Goal: Task Accomplishment & Management: Manage account settings

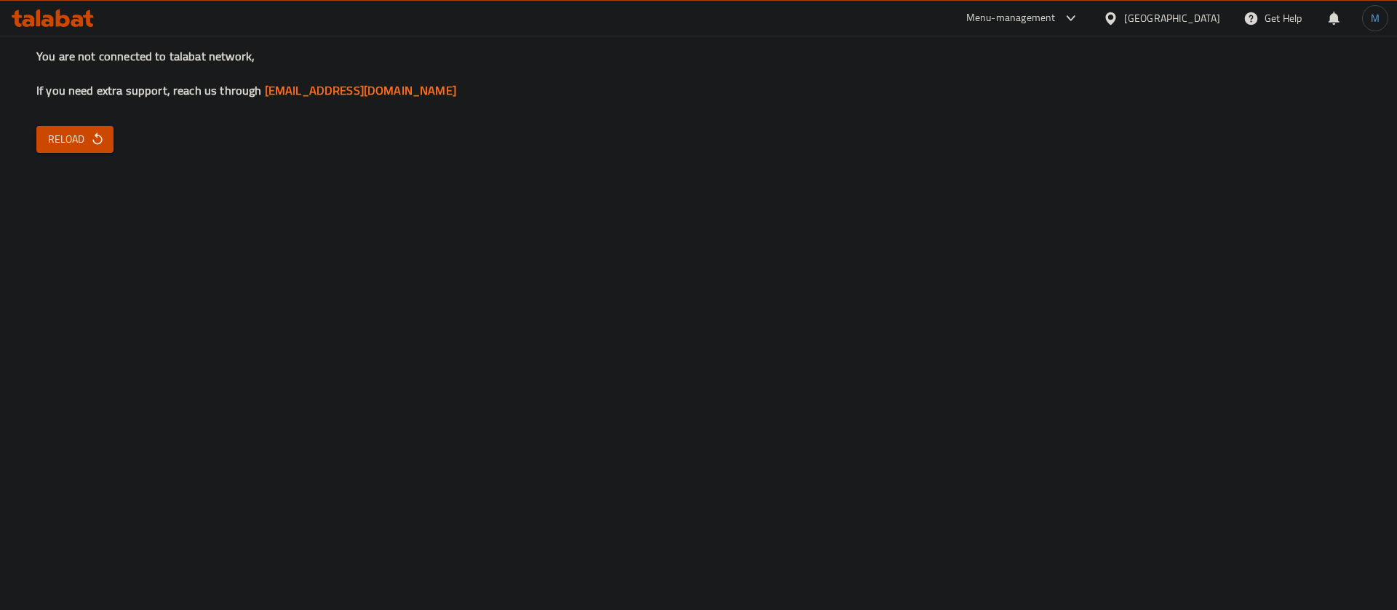
click at [45, 125] on div "You are not connected to talabat network, If you need extra support, reach us t…" at bounding box center [698, 305] width 1397 height 610
click at [69, 138] on span "Reload" at bounding box center [75, 139] width 54 height 18
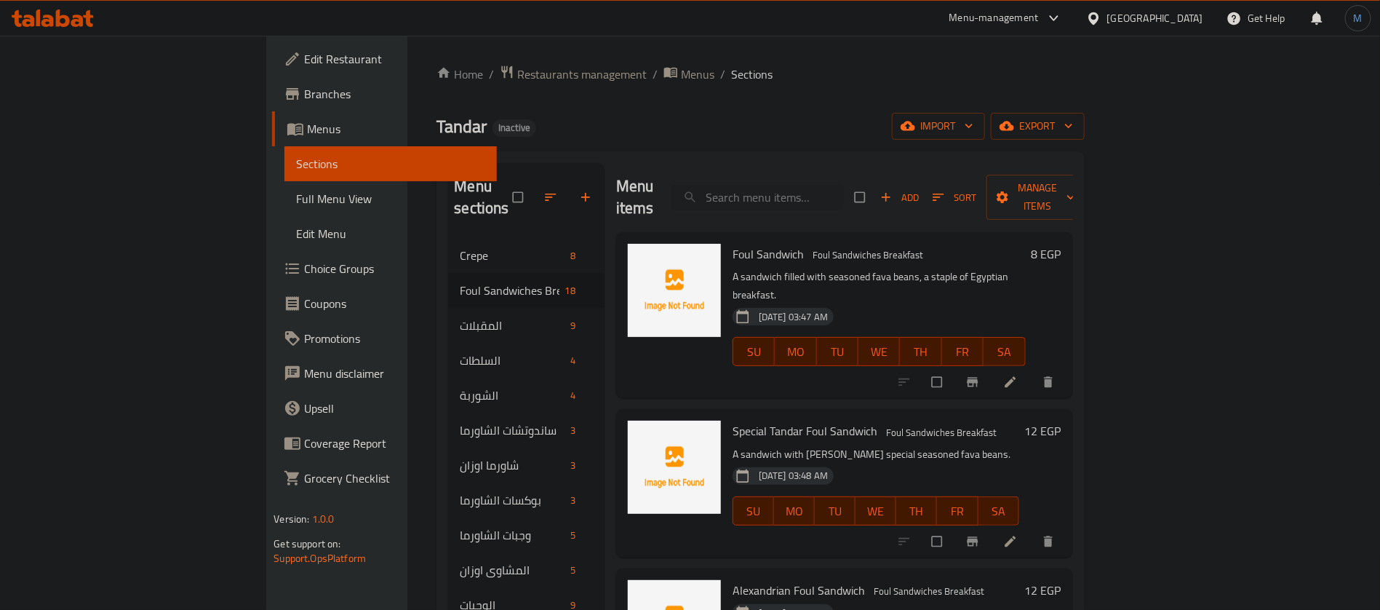
click at [407, 57] on div "Home / Restaurants management / Menus / Sections Tandar Inactive import export …" at bounding box center [760, 509] width 706 height 947
click at [517, 65] on span "Restaurants management" at bounding box center [581, 73] width 129 height 17
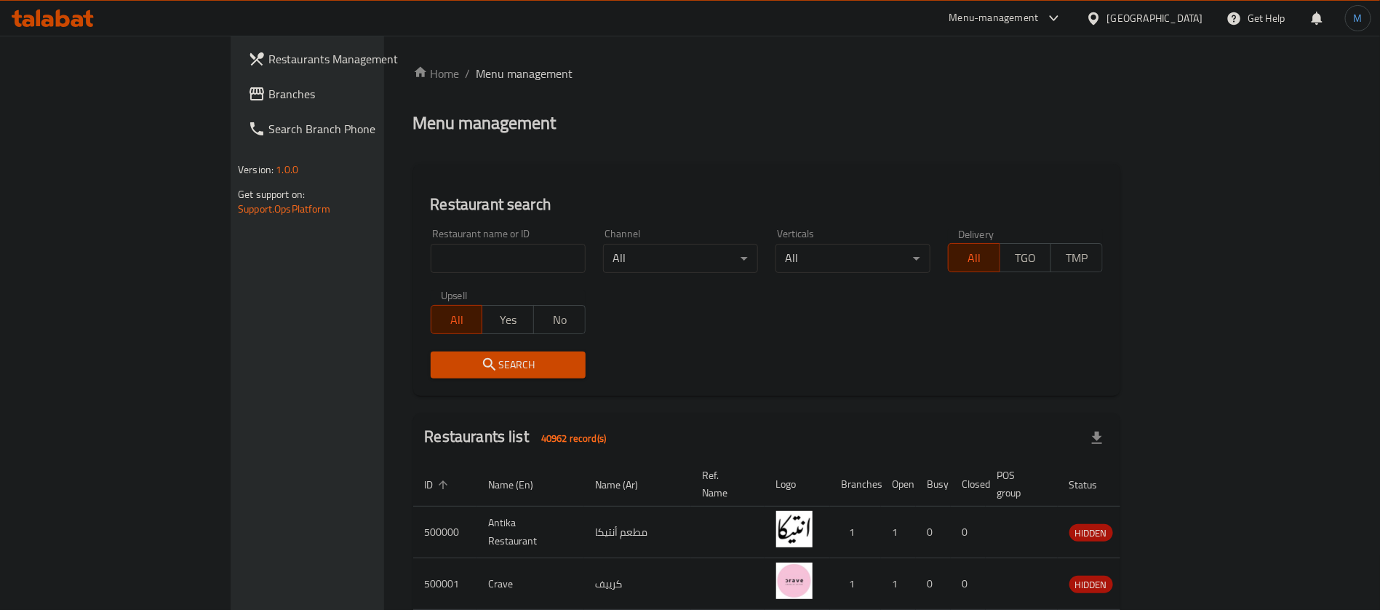
click at [268, 94] on span "Branches" at bounding box center [358, 93] width 181 height 17
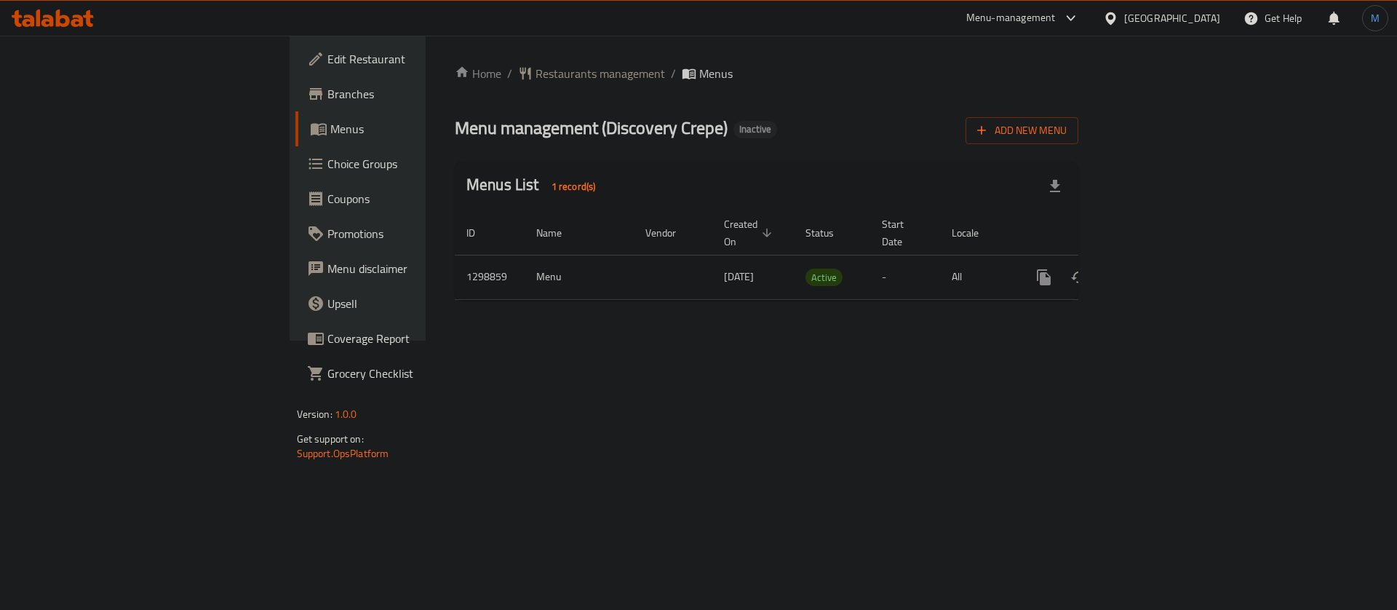
click at [295, 107] on link "Branches" at bounding box center [409, 93] width 228 height 35
click at [1157, 268] on icon "enhanced table" at bounding box center [1148, 276] width 17 height 17
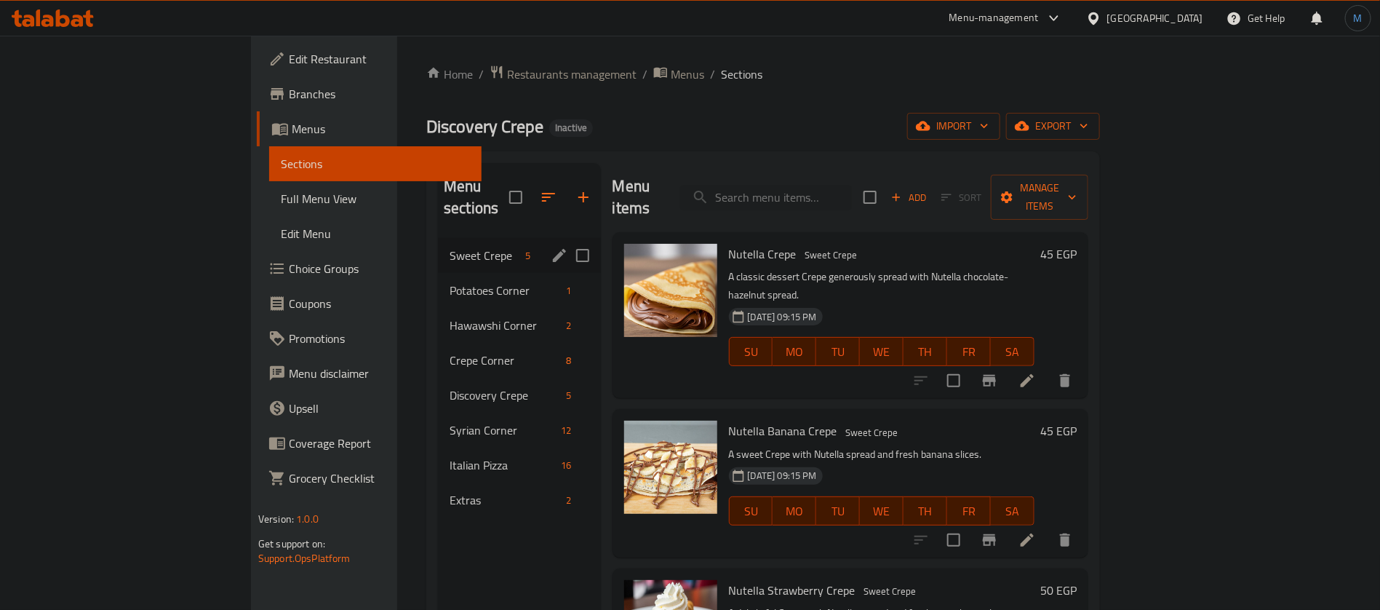
click at [438, 248] on div "Sweet Crepe 5" at bounding box center [519, 255] width 162 height 35
click at [448, 421] on span "Syrian Corner" at bounding box center [481, 429] width 66 height 17
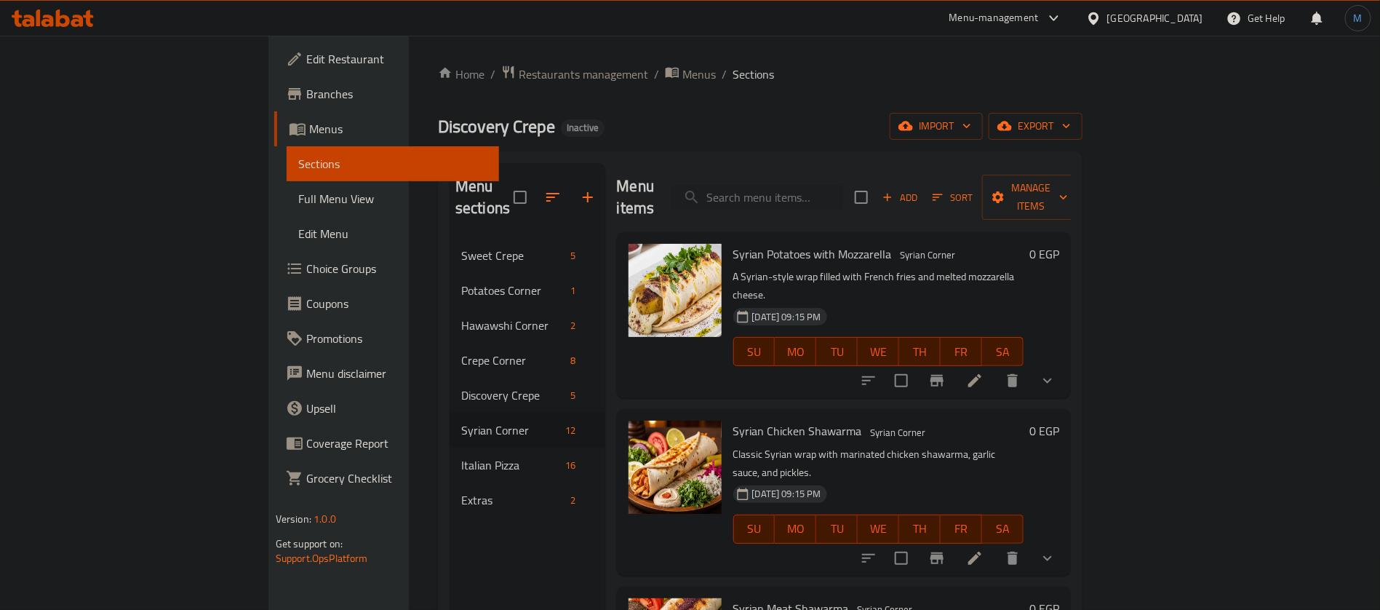
click at [995, 367] on li at bounding box center [974, 380] width 41 height 26
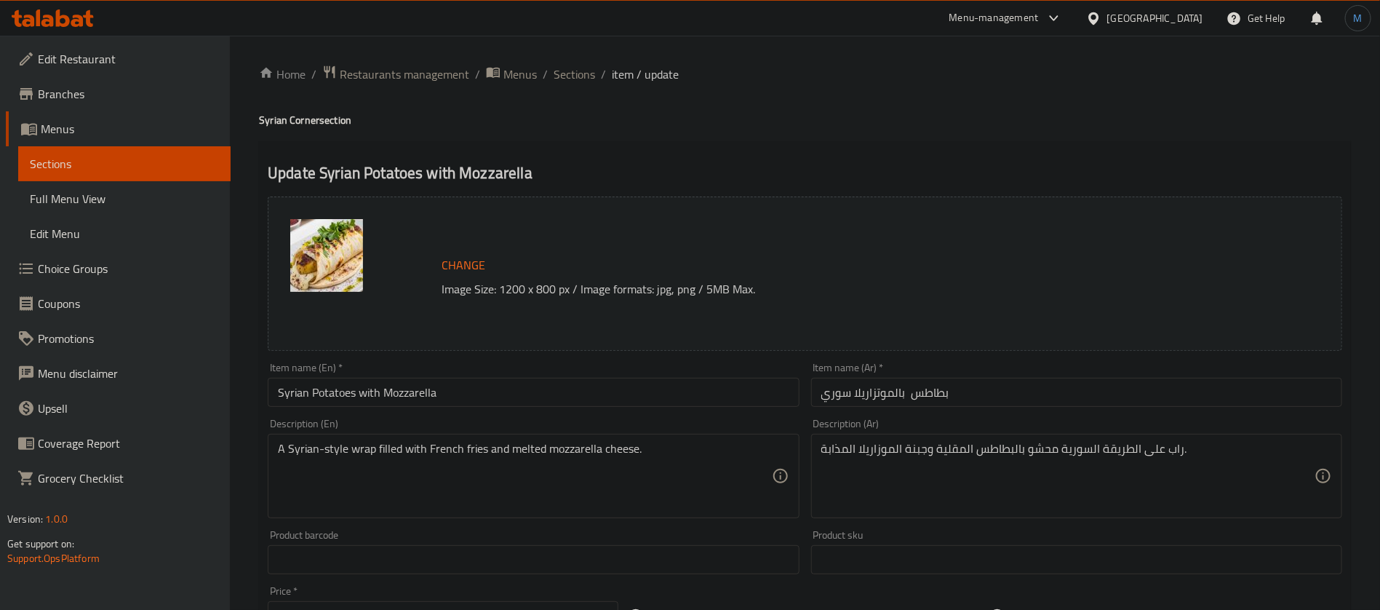
click at [574, 85] on div "Home / Restaurants management / Menus / Sections / item / update Syrian Corner …" at bounding box center [805, 559] width 1092 height 988
click at [574, 75] on span "Sections" at bounding box center [574, 73] width 41 height 17
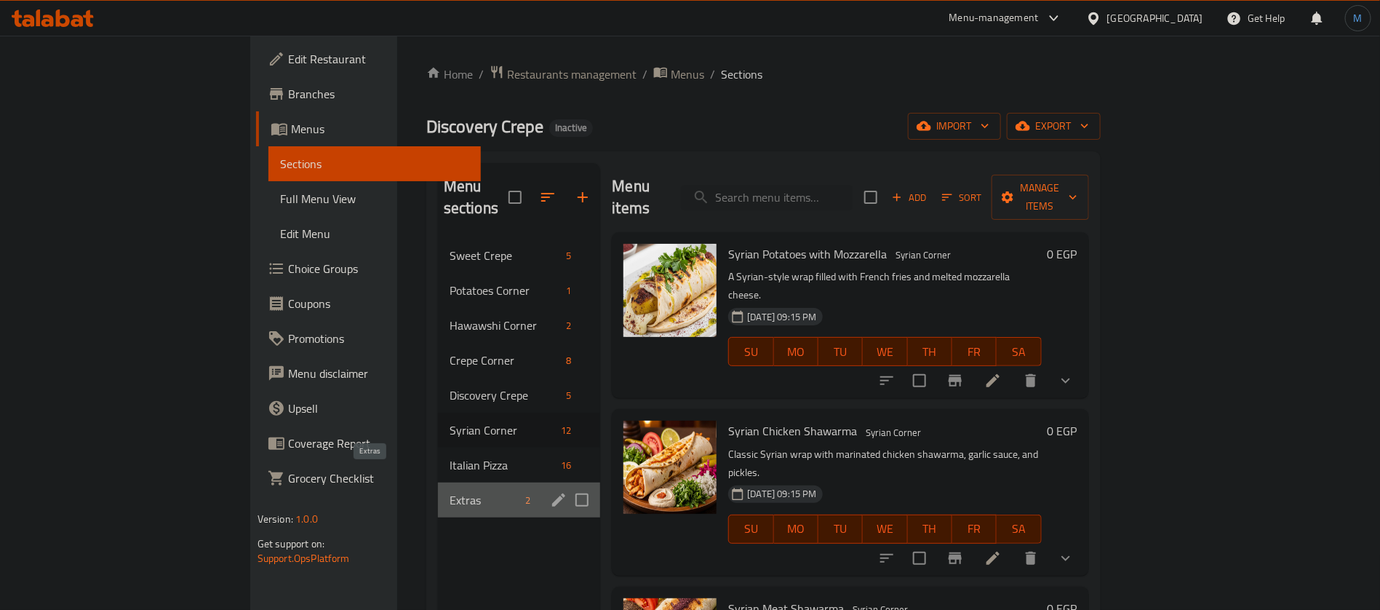
click at [450, 491] on span "Extras" at bounding box center [485, 499] width 71 height 17
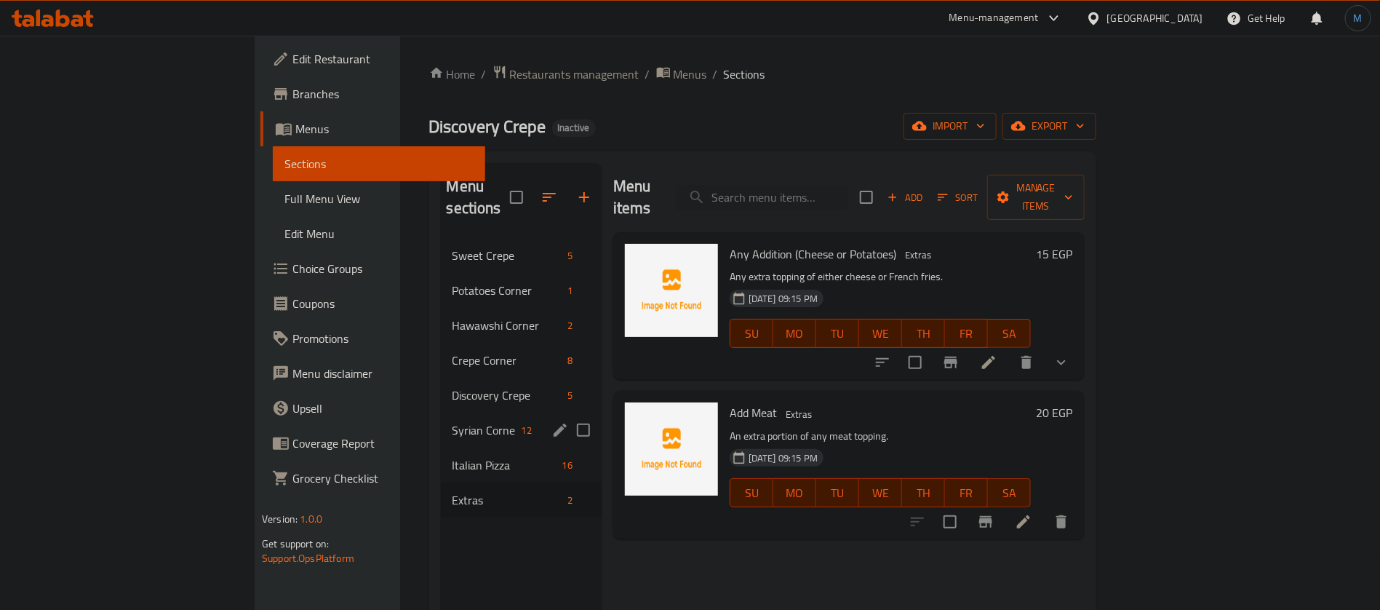
click at [441, 412] on div "Syrian Corner 12" at bounding box center [521, 429] width 161 height 35
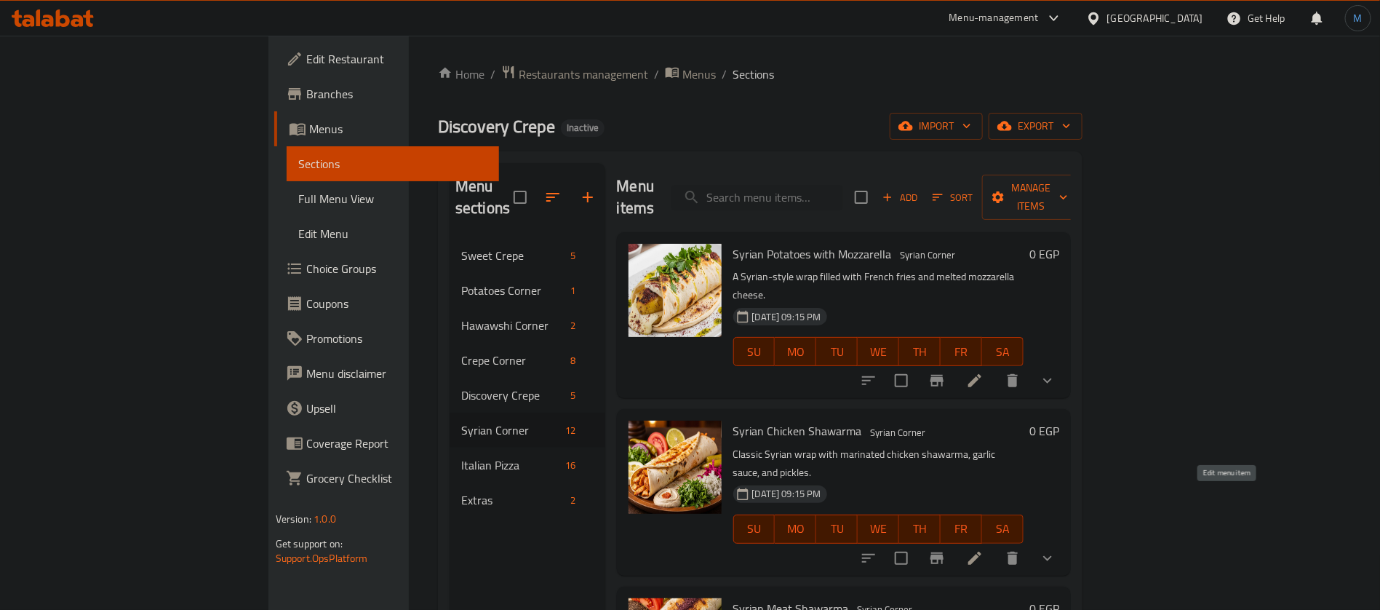
click at [983, 549] on icon at bounding box center [974, 557] width 17 height 17
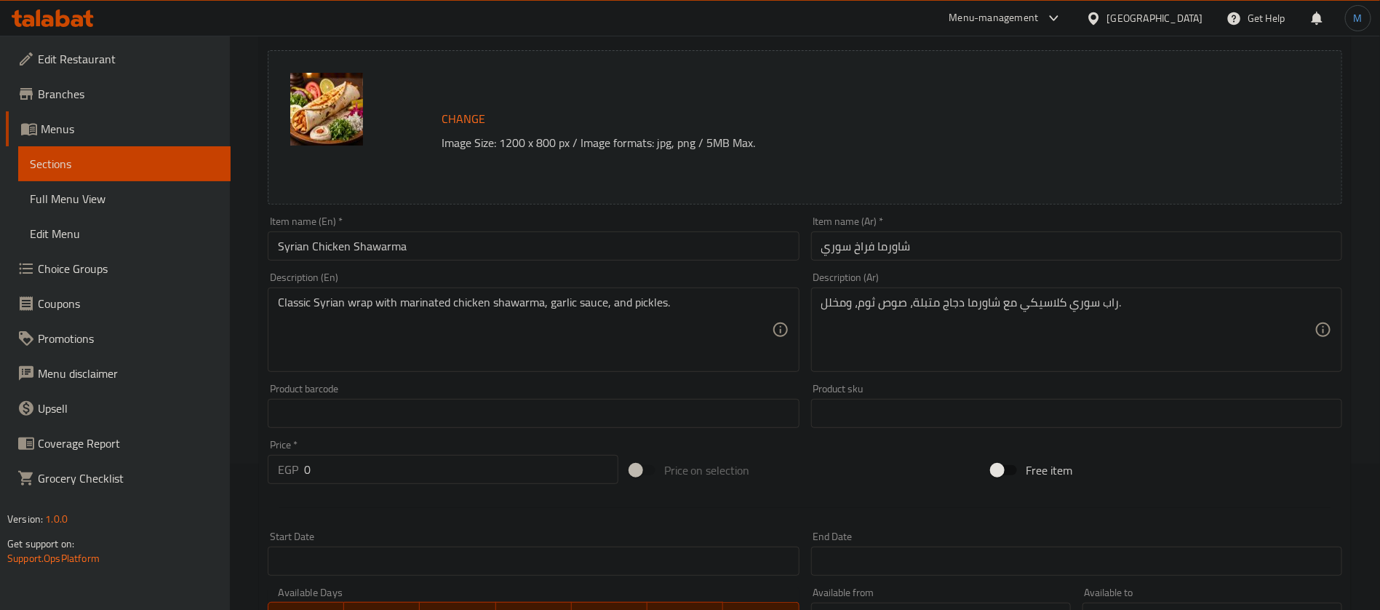
scroll to position [35, 0]
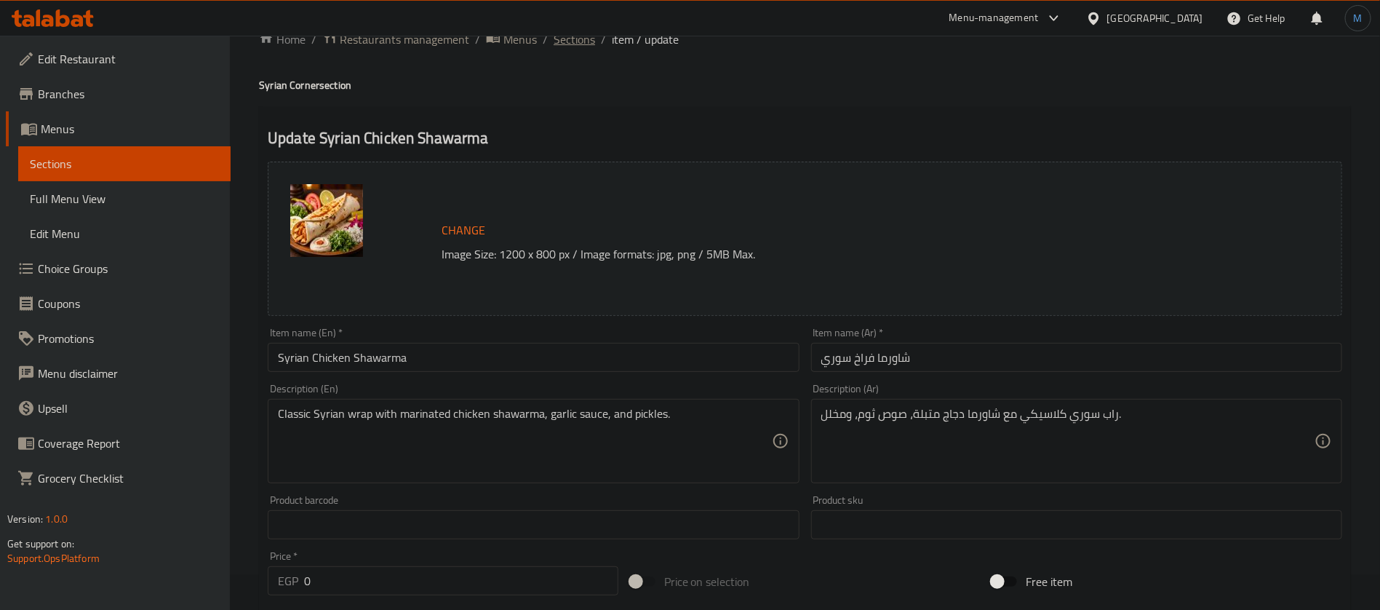
click at [572, 45] on span "Sections" at bounding box center [574, 39] width 41 height 17
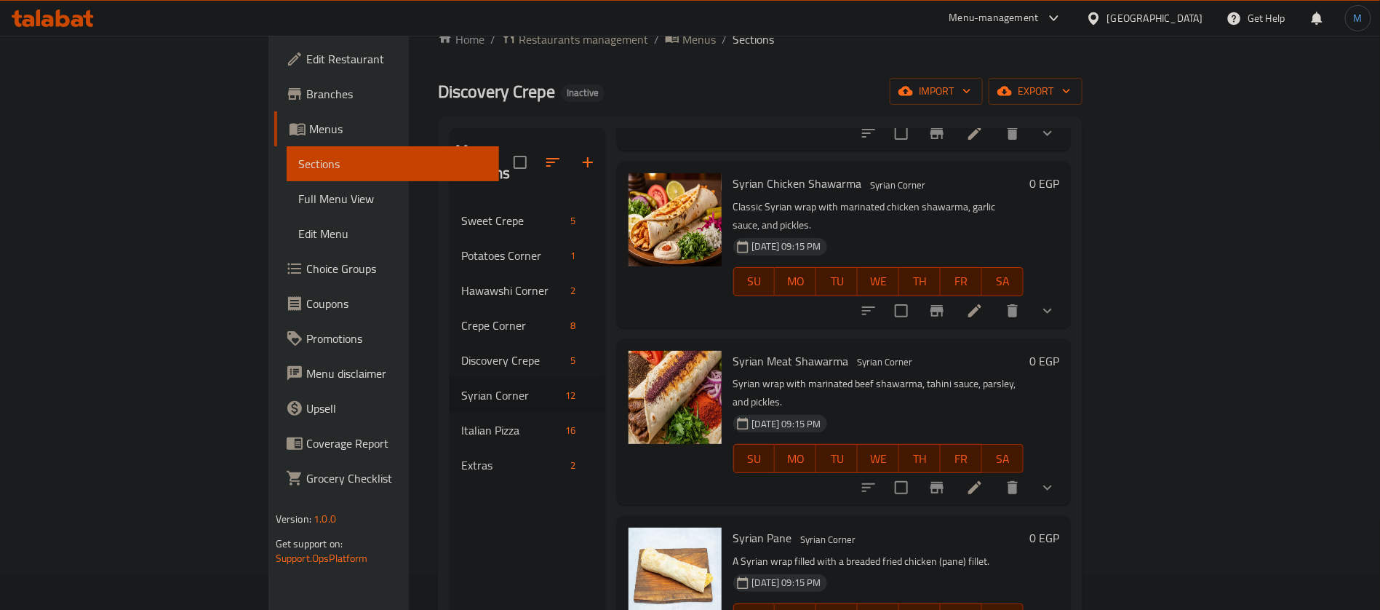
scroll to position [327, 0]
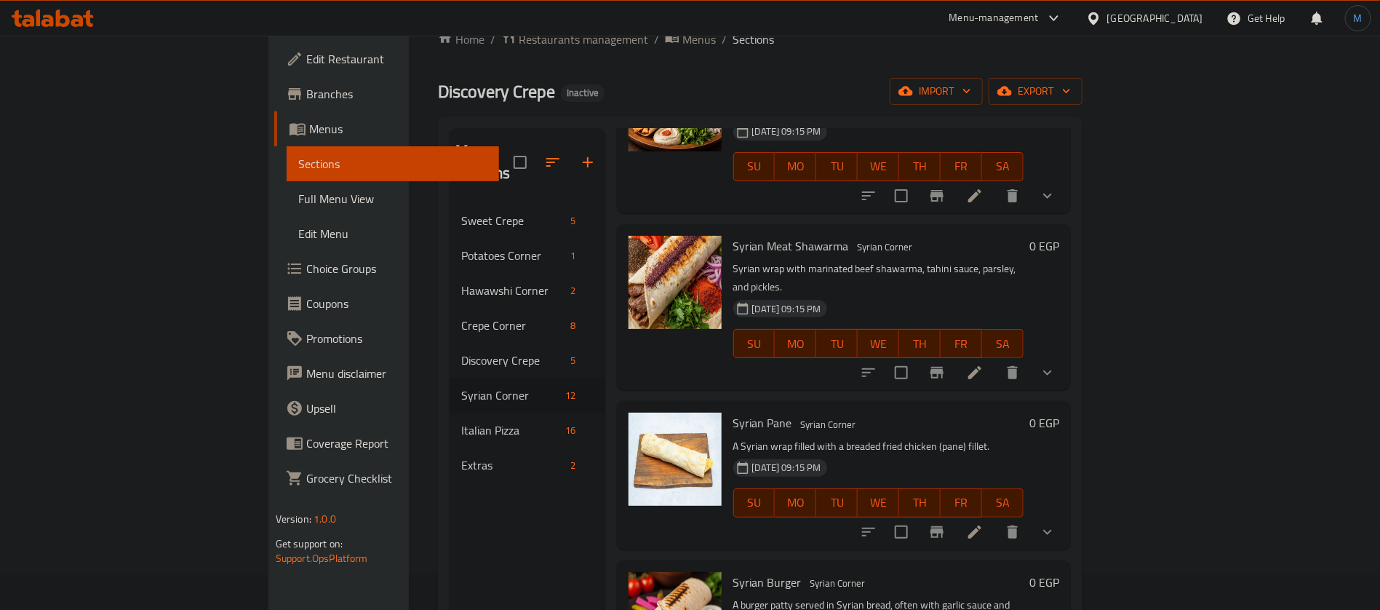
click at [995, 359] on li at bounding box center [974, 372] width 41 height 26
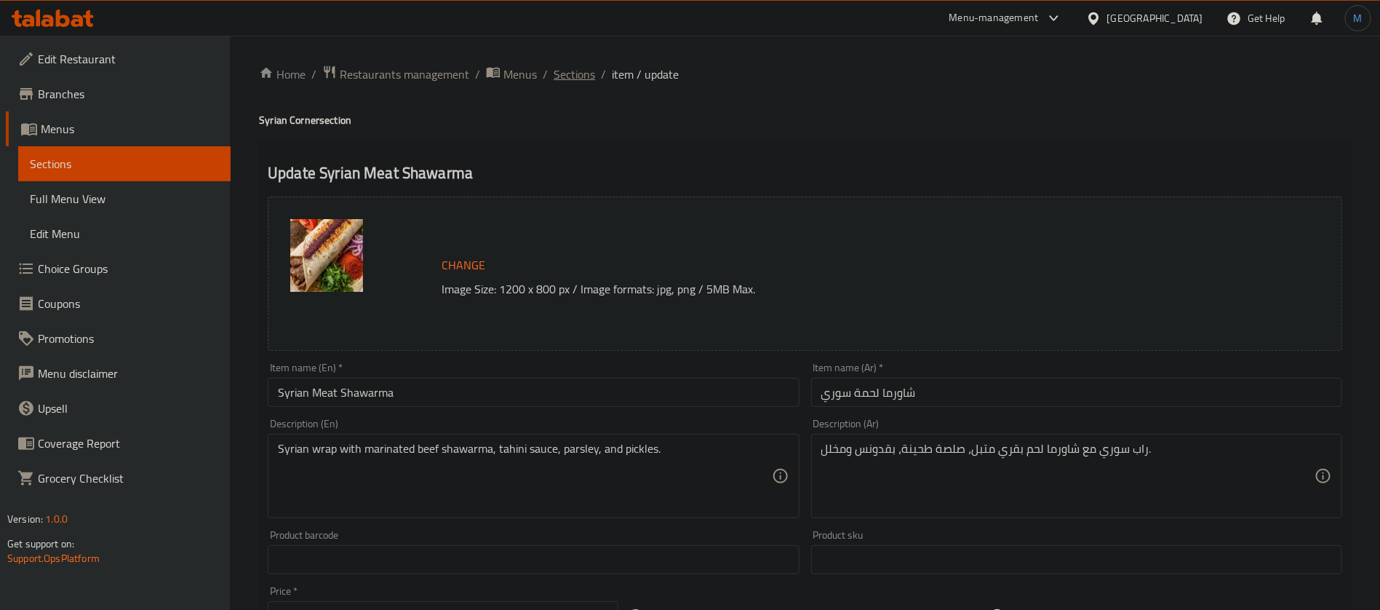
drag, startPoint x: 531, startPoint y: 55, endPoint x: 552, endPoint y: 66, distance: 23.8
click at [535, 57] on div "Home / Restaurants management / Menus / Sections / item / update Syrian Corner …" at bounding box center [805, 559] width 1150 height 1046
click at [554, 66] on span "Sections" at bounding box center [574, 73] width 41 height 17
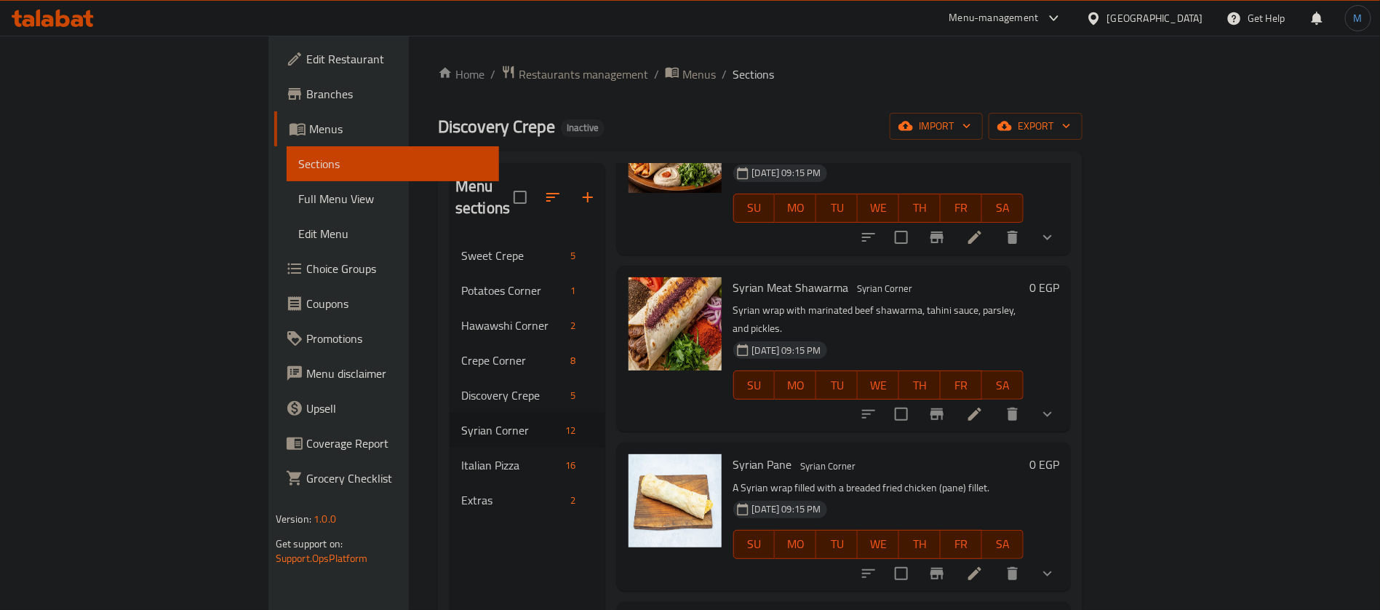
scroll to position [436, 0]
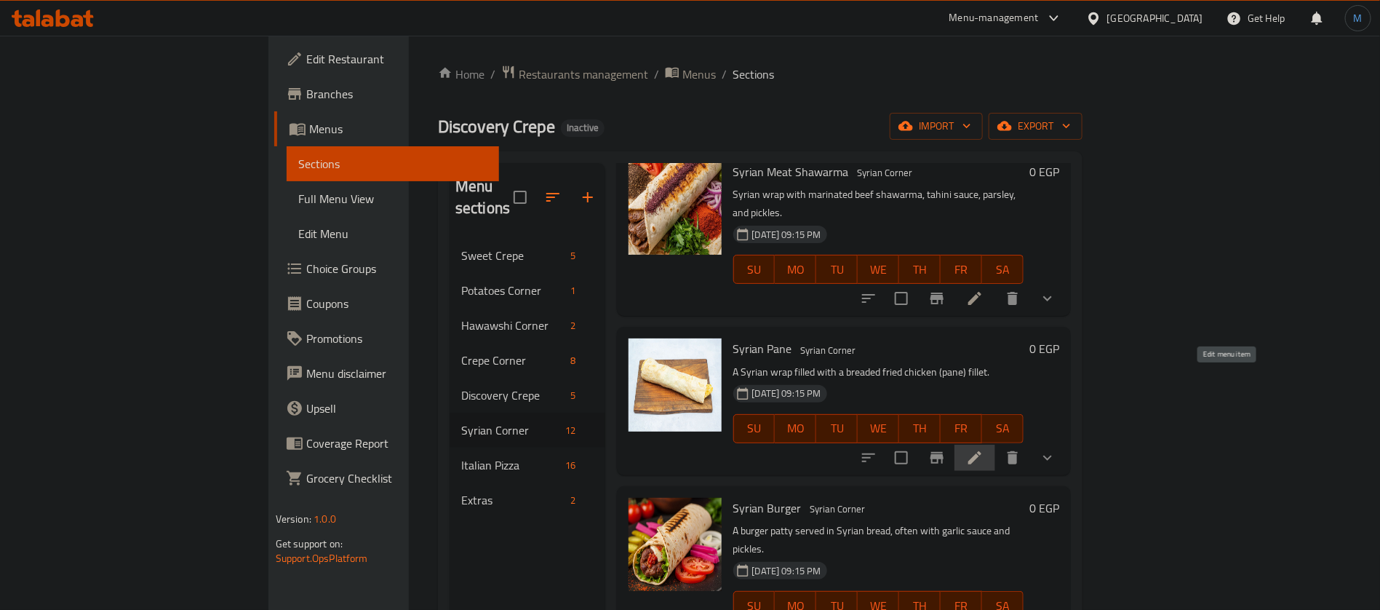
click at [981, 451] on icon at bounding box center [974, 457] width 13 height 13
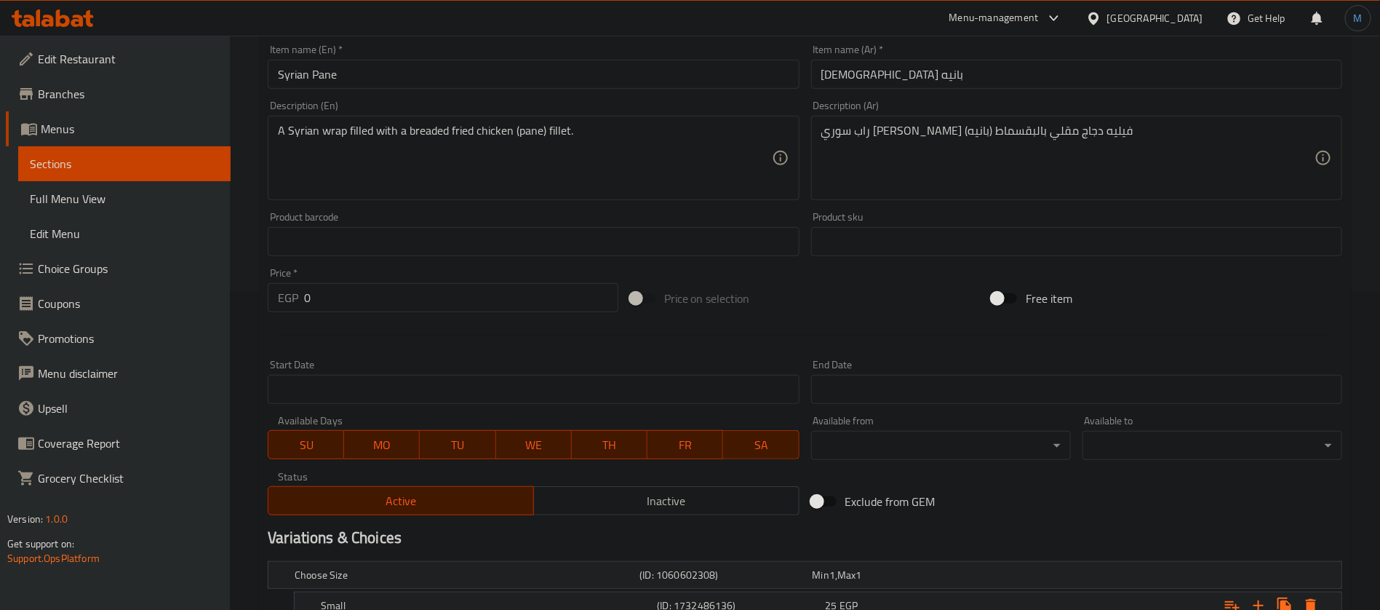
scroll to position [35, 0]
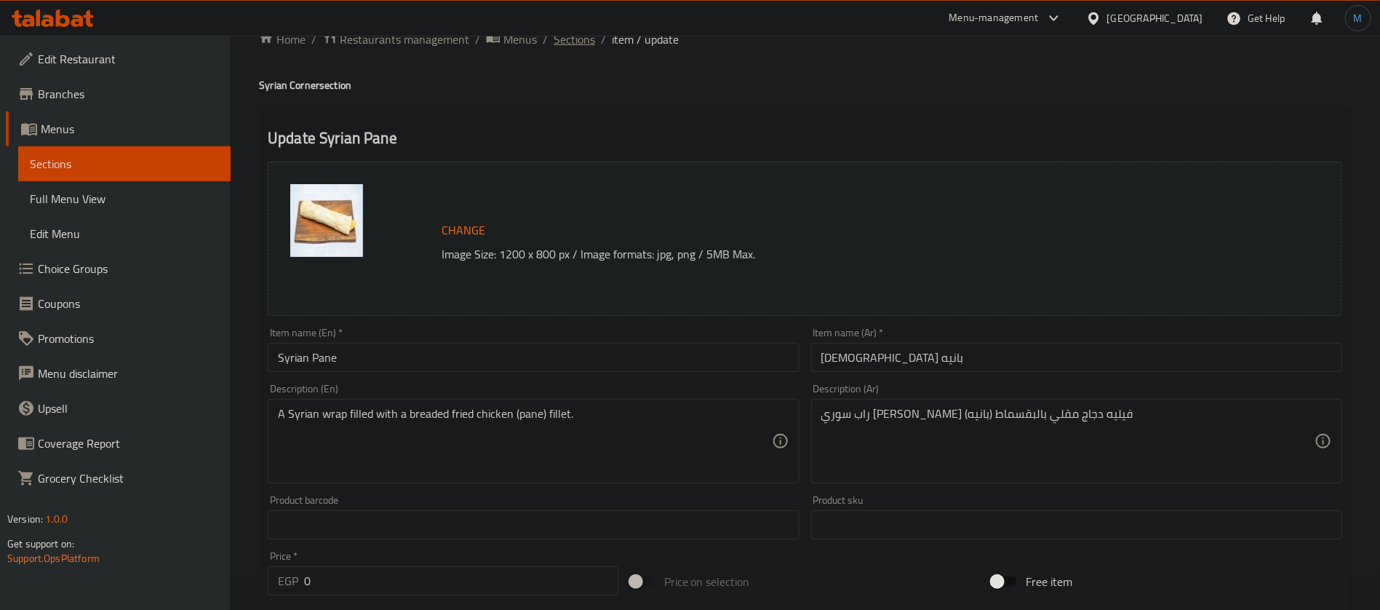
click at [589, 38] on span "Sections" at bounding box center [574, 39] width 41 height 17
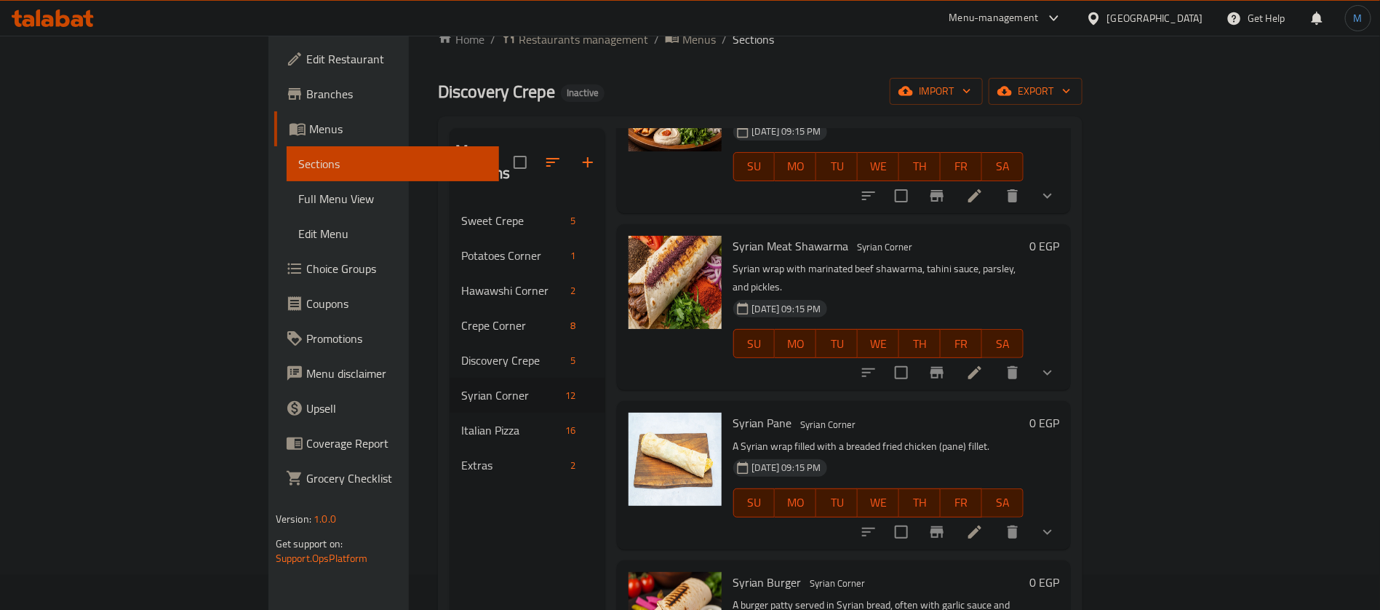
scroll to position [546, 0]
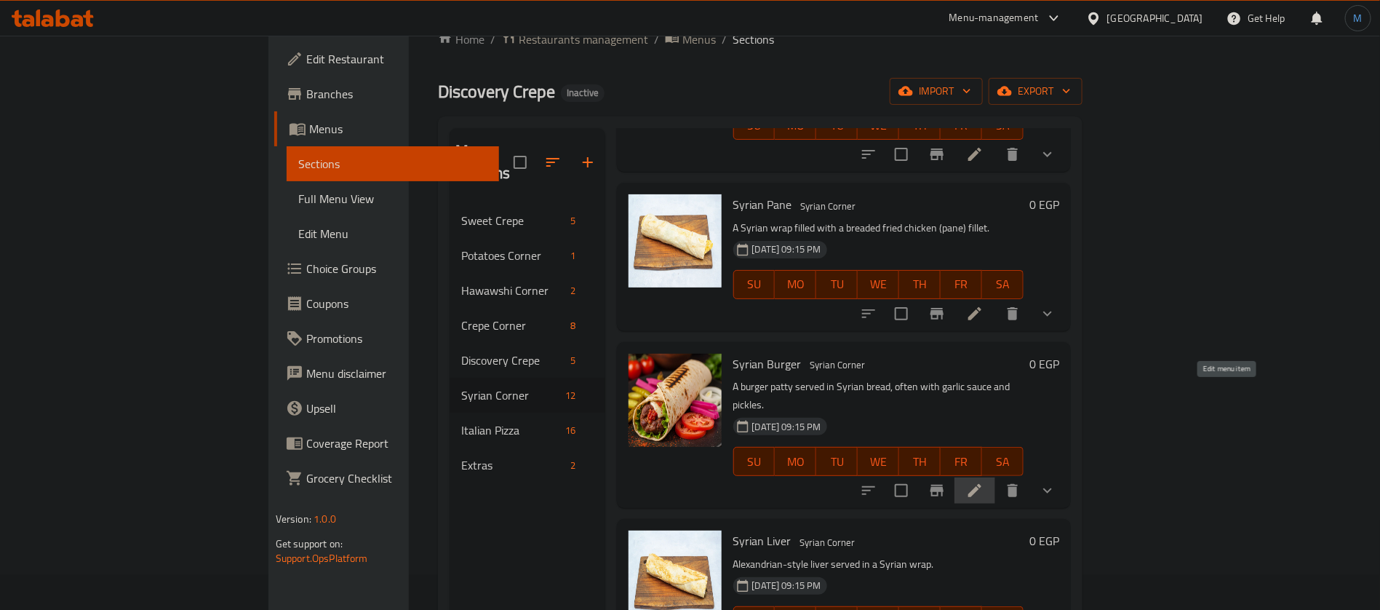
click at [983, 482] on icon at bounding box center [974, 490] width 17 height 17
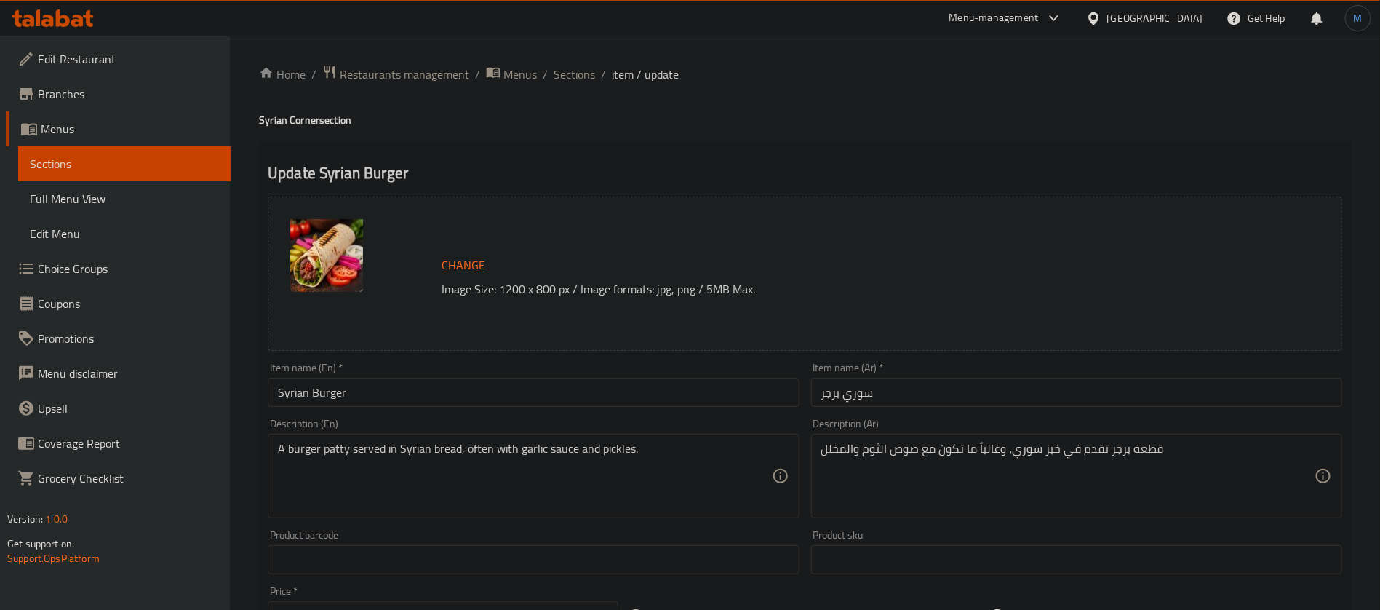
click at [477, 395] on input "Syrian Burger" at bounding box center [533, 392] width 531 height 29
click at [486, 460] on textarea "A burger patty served in Syrian bread, often with garlic sauce and pickles." at bounding box center [524, 476] width 493 height 69
click at [434, 391] on input "Syrian Burger" at bounding box center [533, 392] width 531 height 29
click at [562, 66] on span "Sections" at bounding box center [574, 73] width 41 height 17
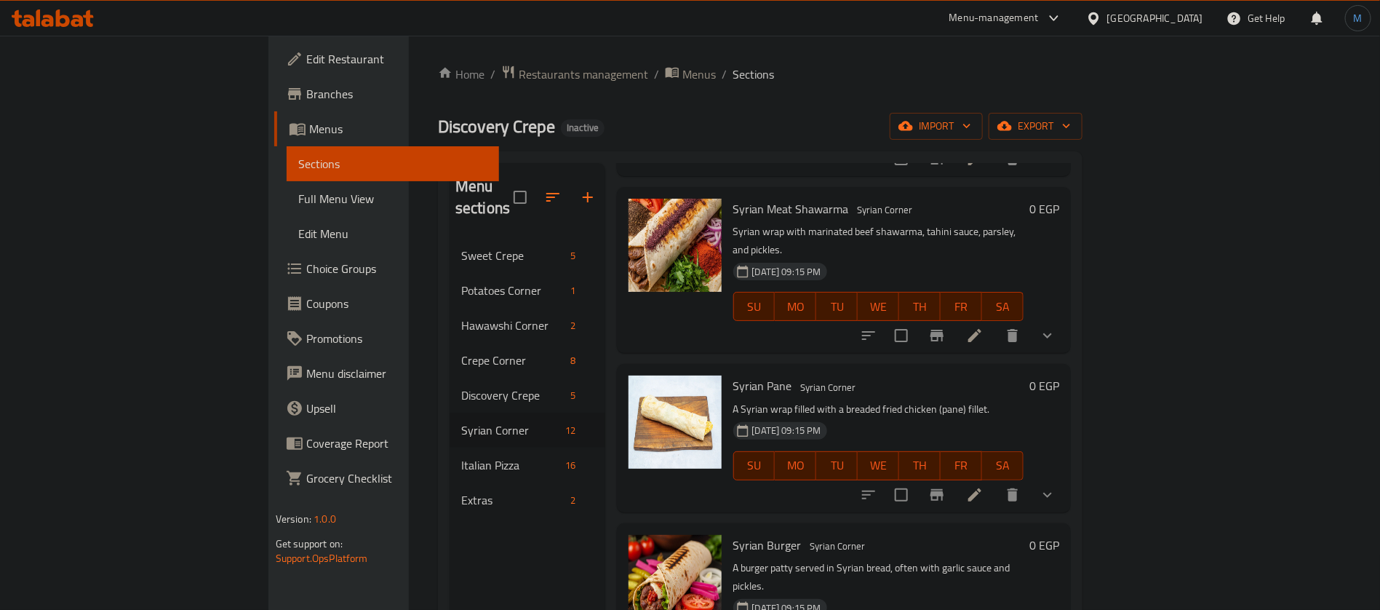
scroll to position [508, 0]
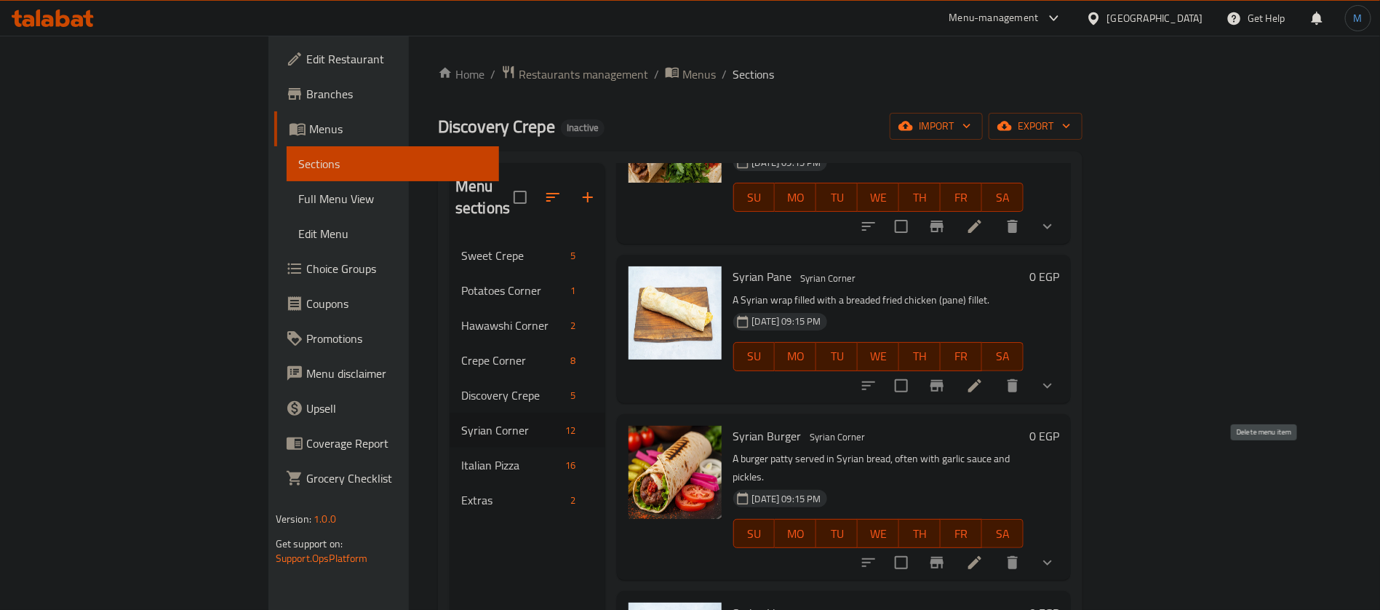
click at [1018, 556] on icon "delete" at bounding box center [1013, 562] width 10 height 13
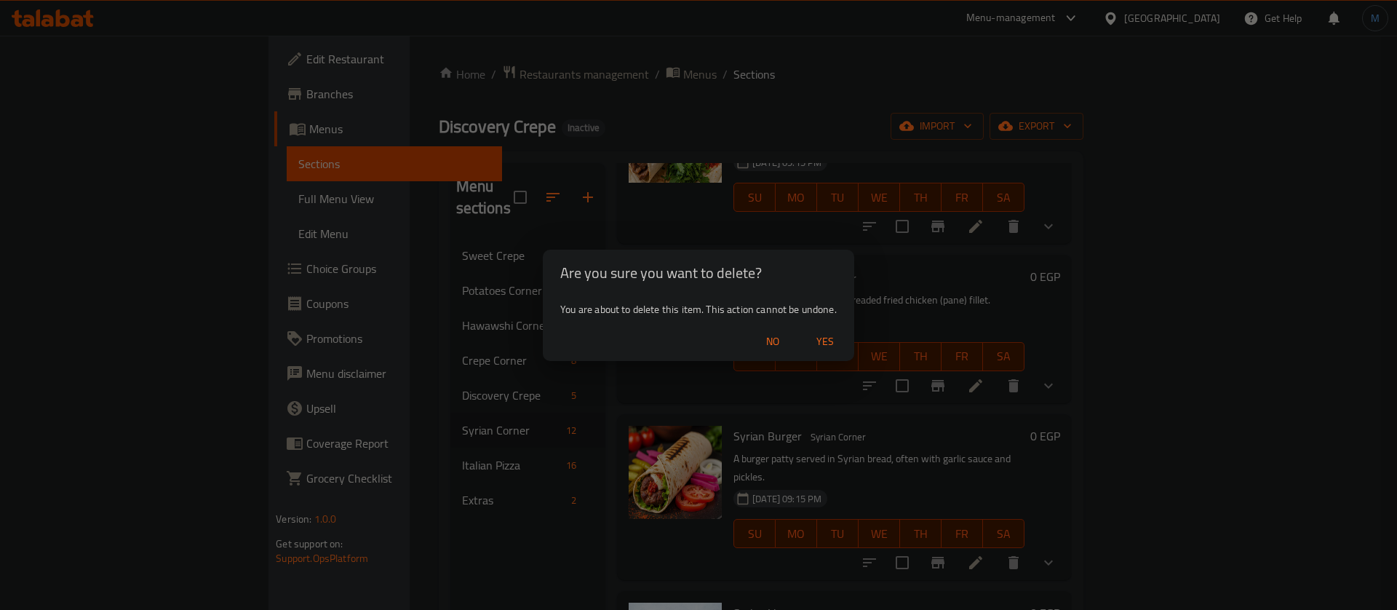
click at [841, 337] on span "Yes" at bounding box center [824, 341] width 35 height 18
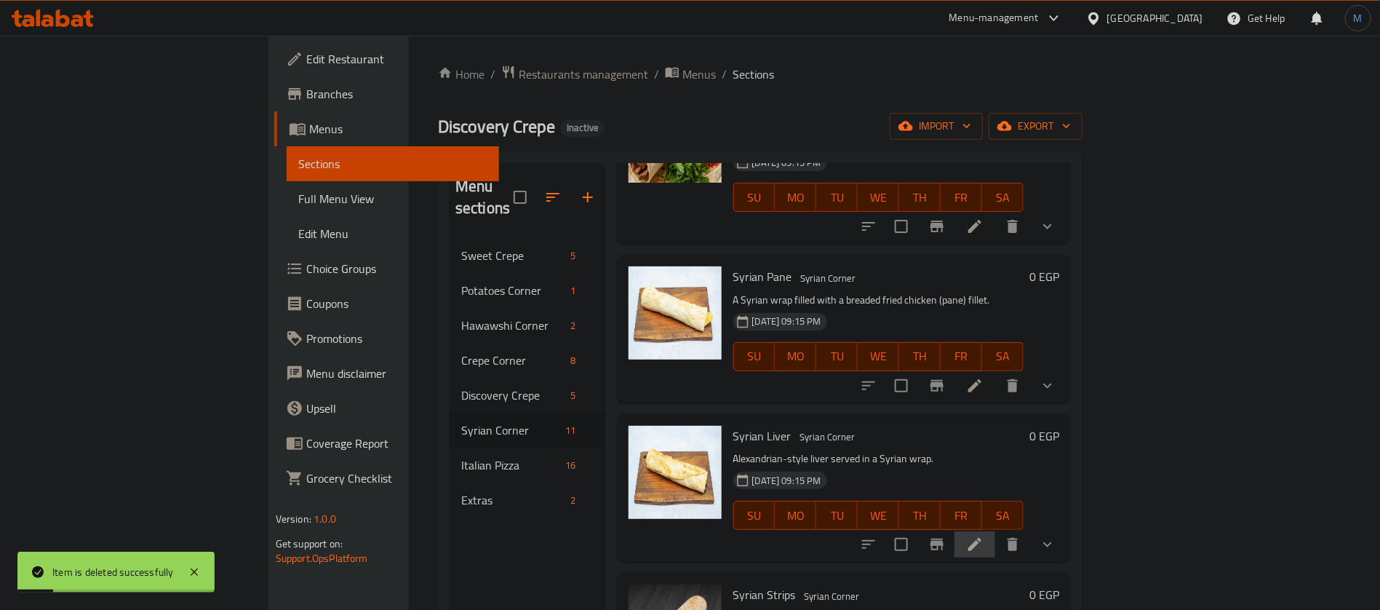
click at [995, 531] on li at bounding box center [974, 544] width 41 height 26
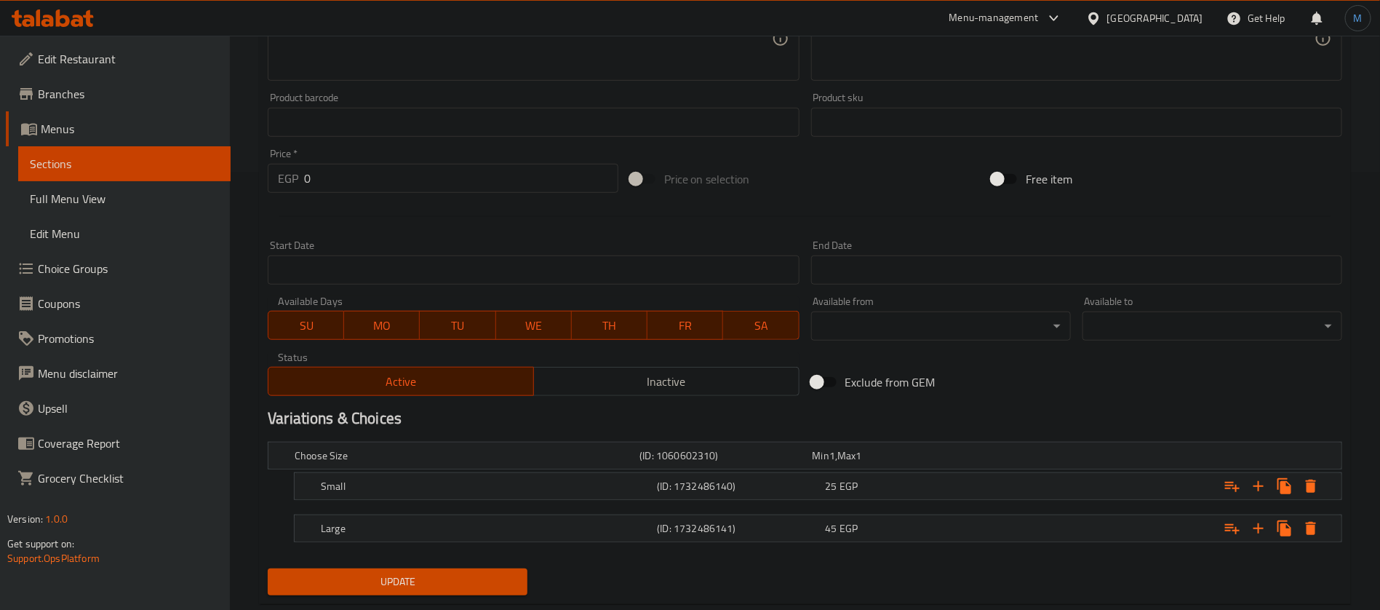
scroll to position [471, 0]
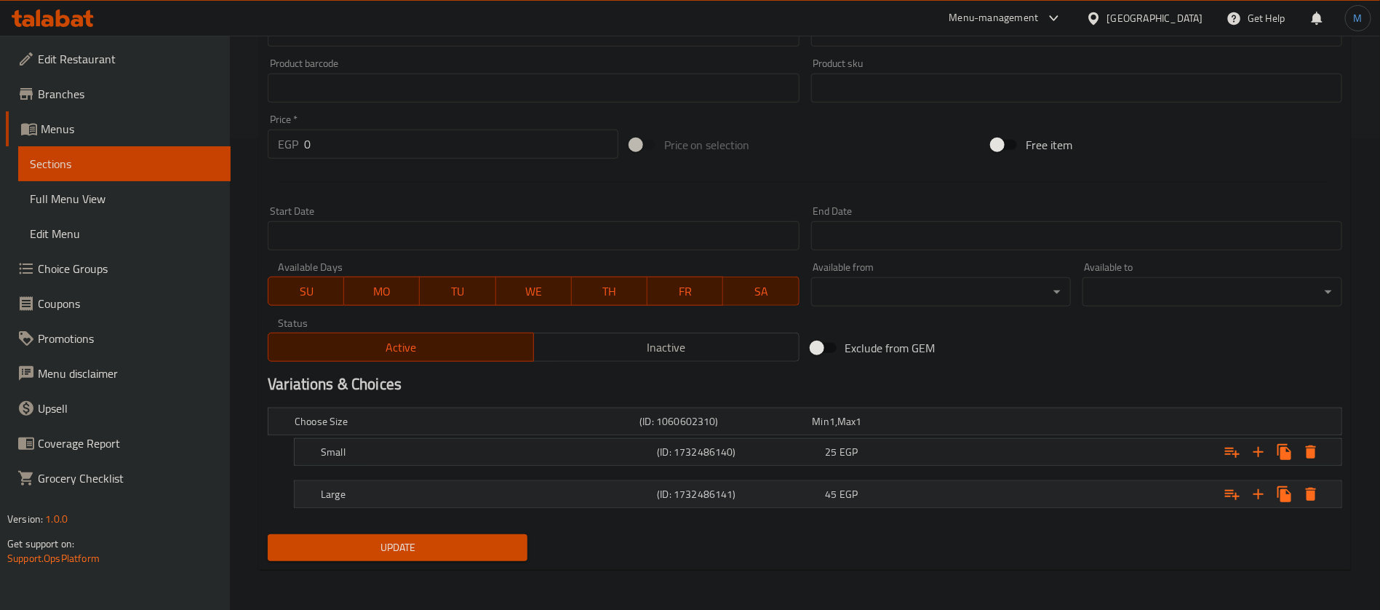
click at [938, 481] on div "Large (ID: 1732486141) 45 EGP" at bounding box center [822, 494] width 1009 height 32
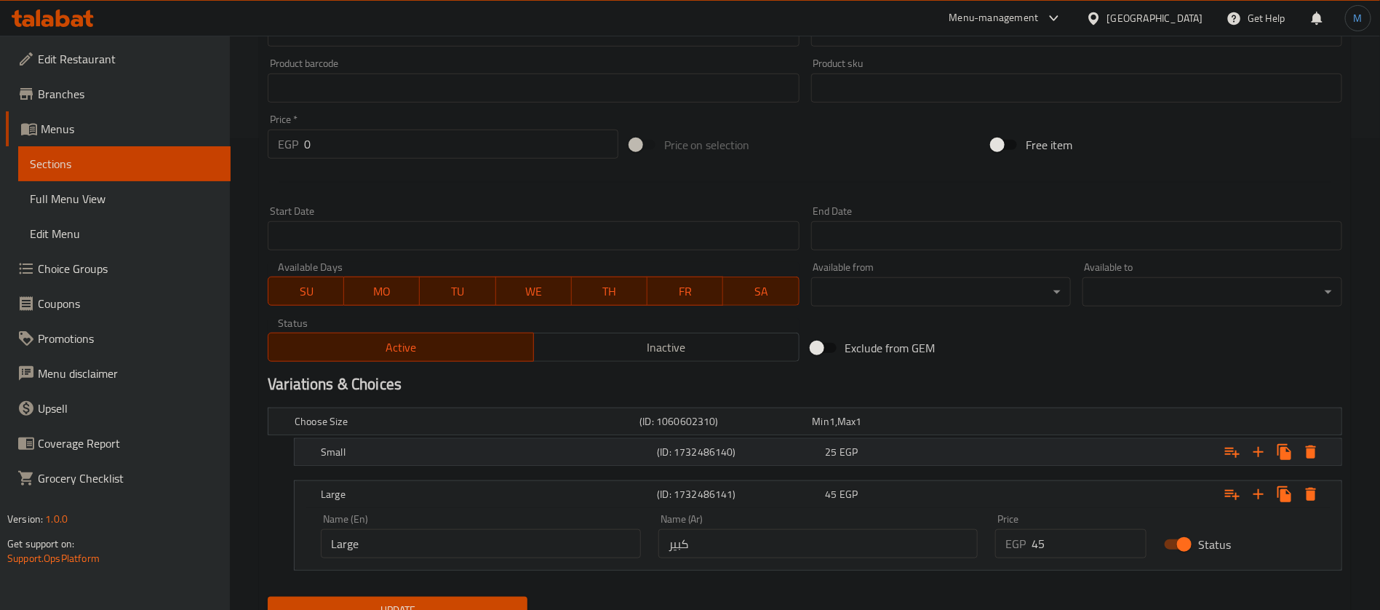
click at [924, 453] on div "25 EGP" at bounding box center [907, 451] width 162 height 15
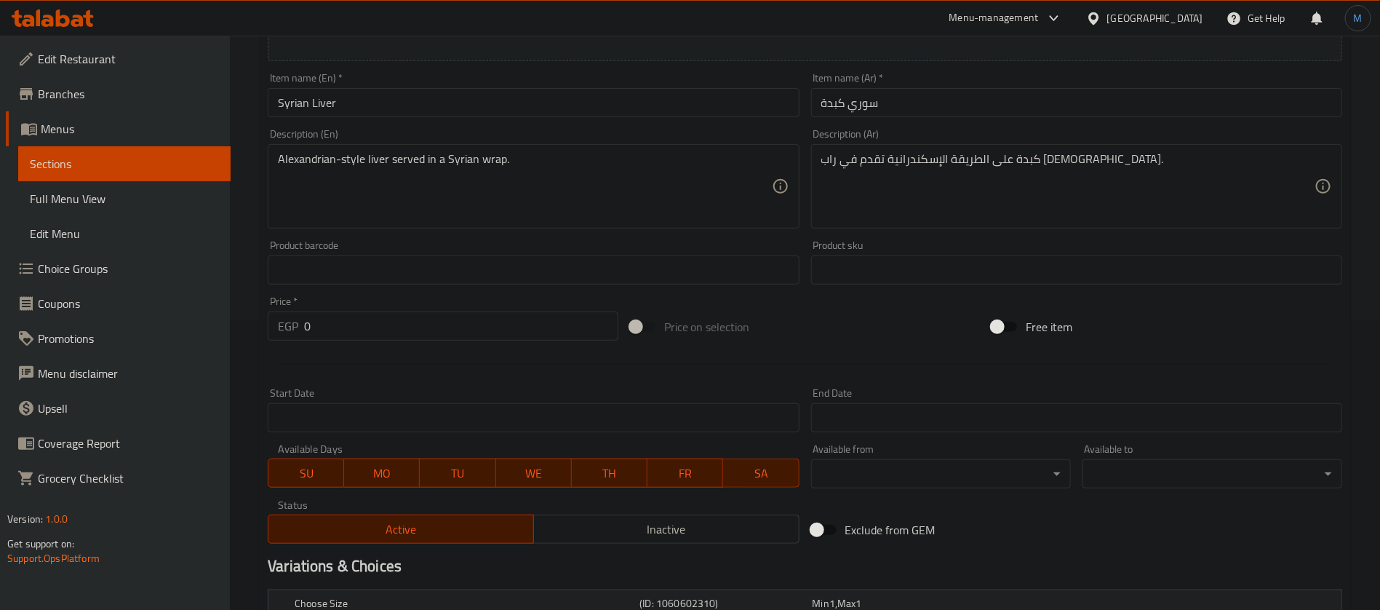
scroll to position [0, 0]
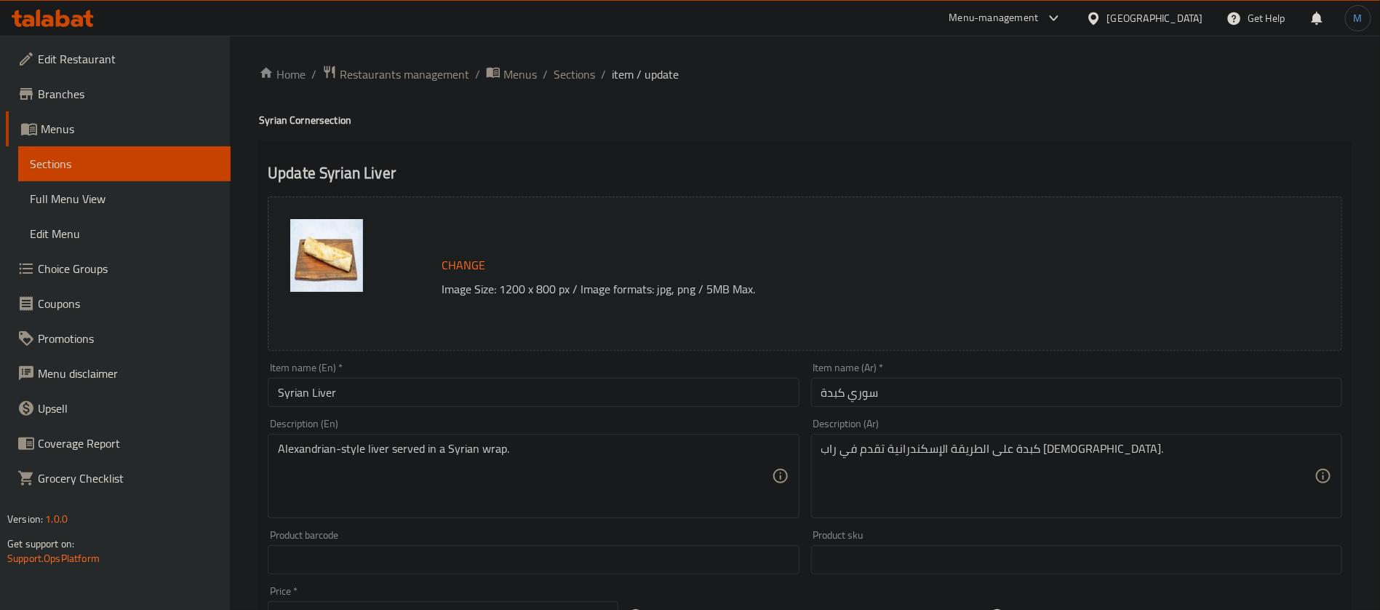
click at [601, 81] on li "/" at bounding box center [603, 73] width 5 height 17
click at [586, 74] on span "Sections" at bounding box center [574, 73] width 41 height 17
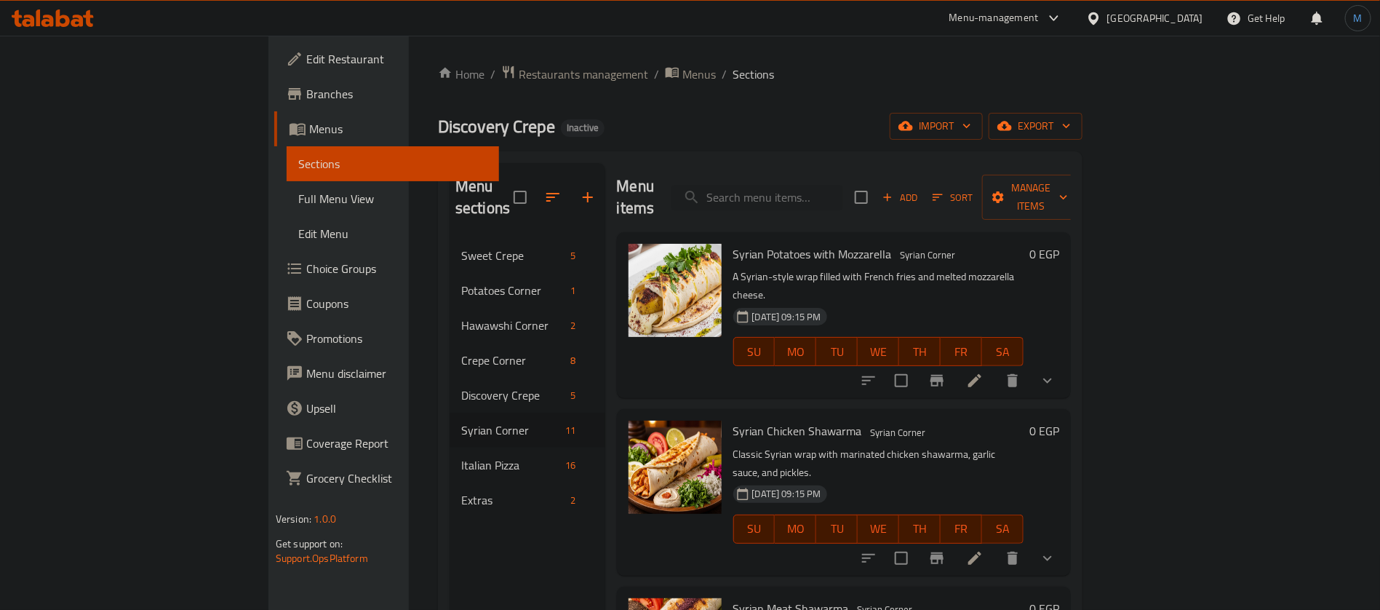
click at [1056, 372] on icon "show more" at bounding box center [1047, 380] width 17 height 17
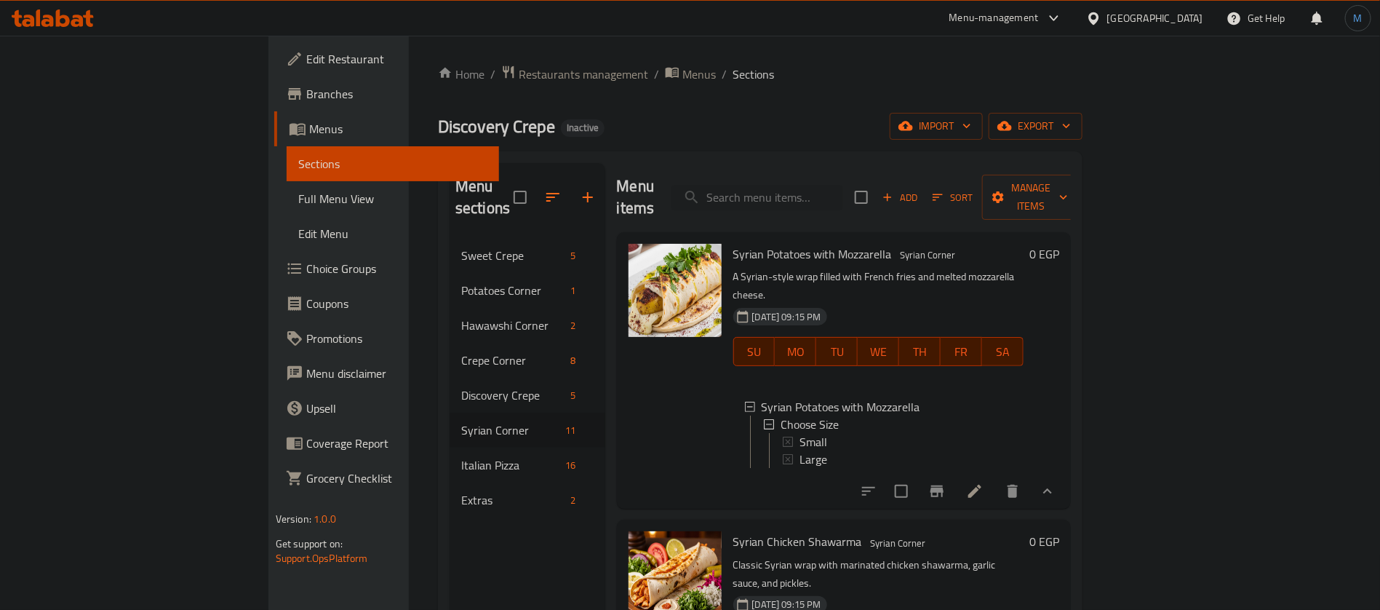
click at [973, 341] on div "Syrian Potatoes with Mozzarella Syrian Corner A Syrian-style wrap filled with F…" at bounding box center [878, 370] width 303 height 265
click at [828, 398] on span "Syrian Potatoes with Mozzarella" at bounding box center [841, 406] width 159 height 17
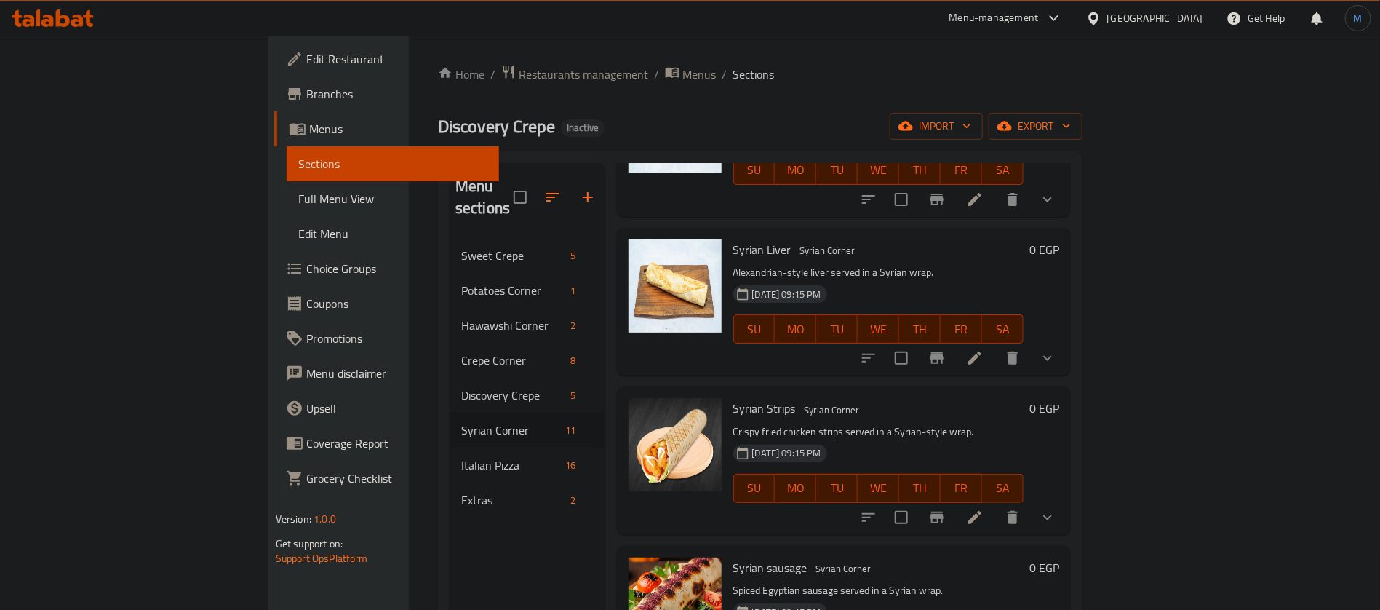
scroll to position [764, 0]
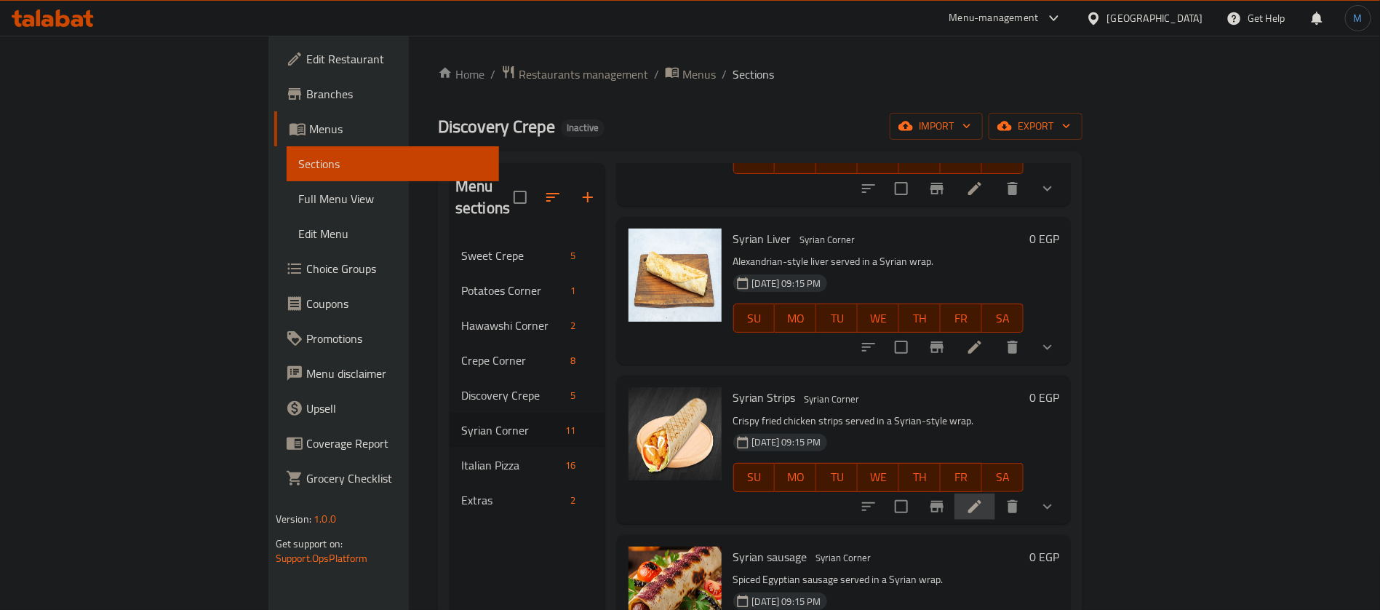
click at [995, 493] on li at bounding box center [974, 506] width 41 height 26
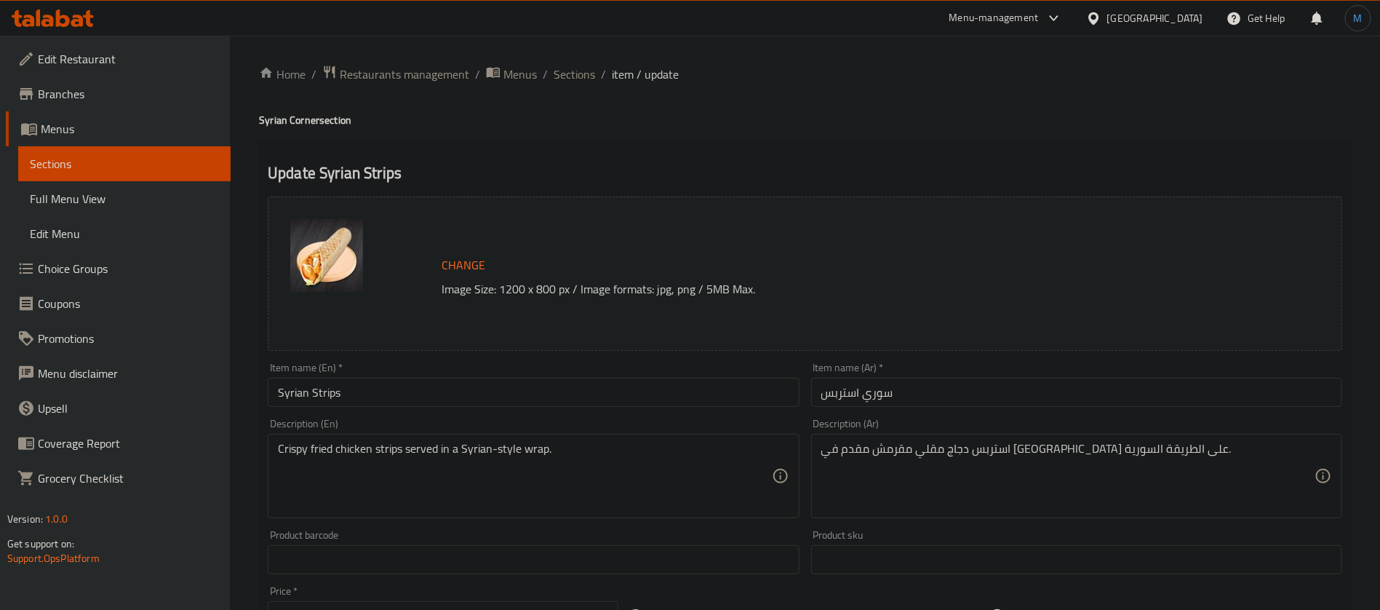
scroll to position [109, 0]
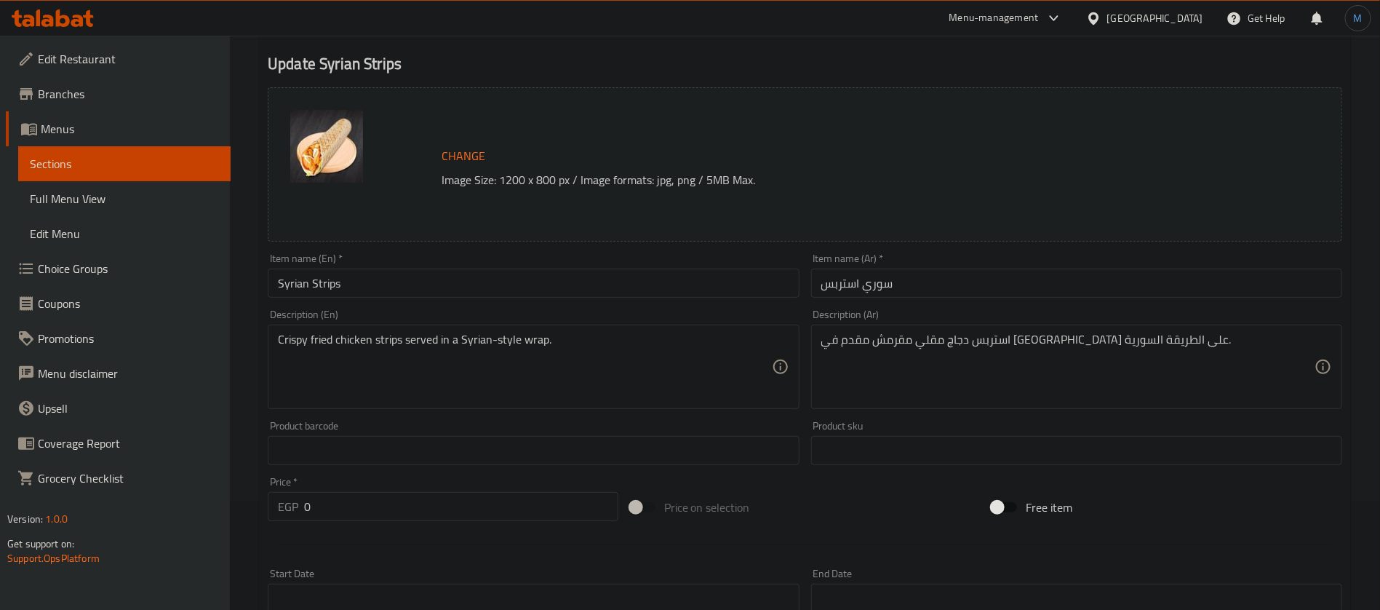
click at [567, 282] on input "Syrian Strips" at bounding box center [533, 282] width 531 height 29
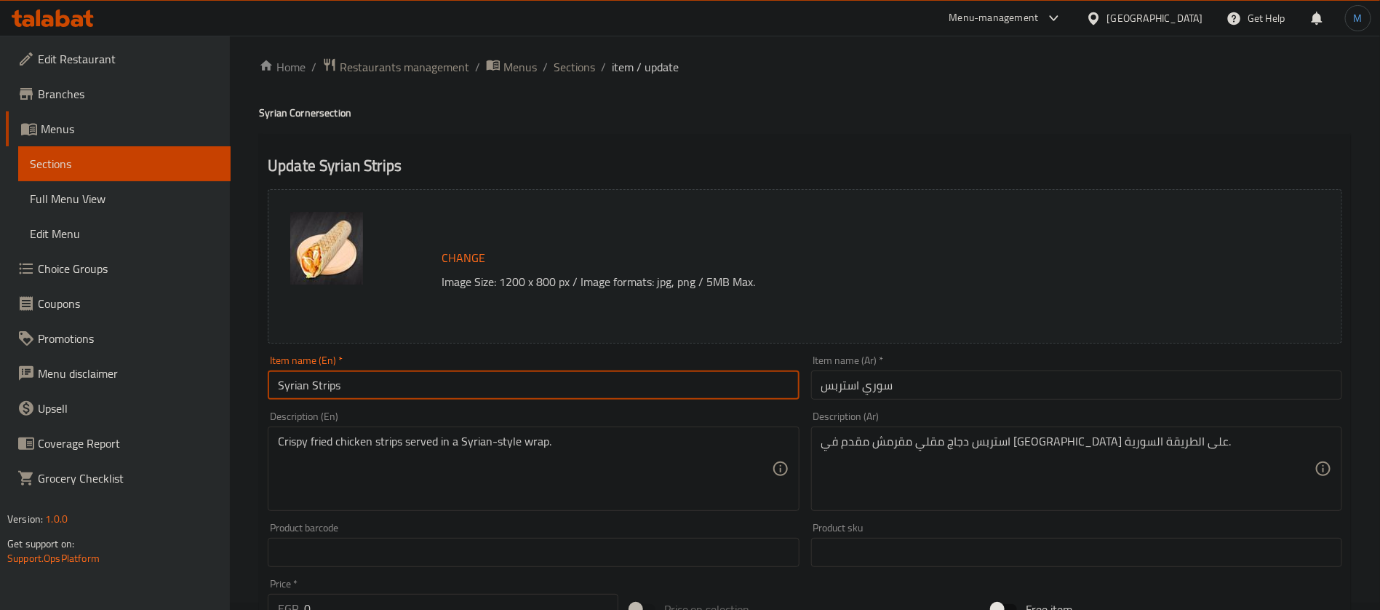
scroll to position [0, 0]
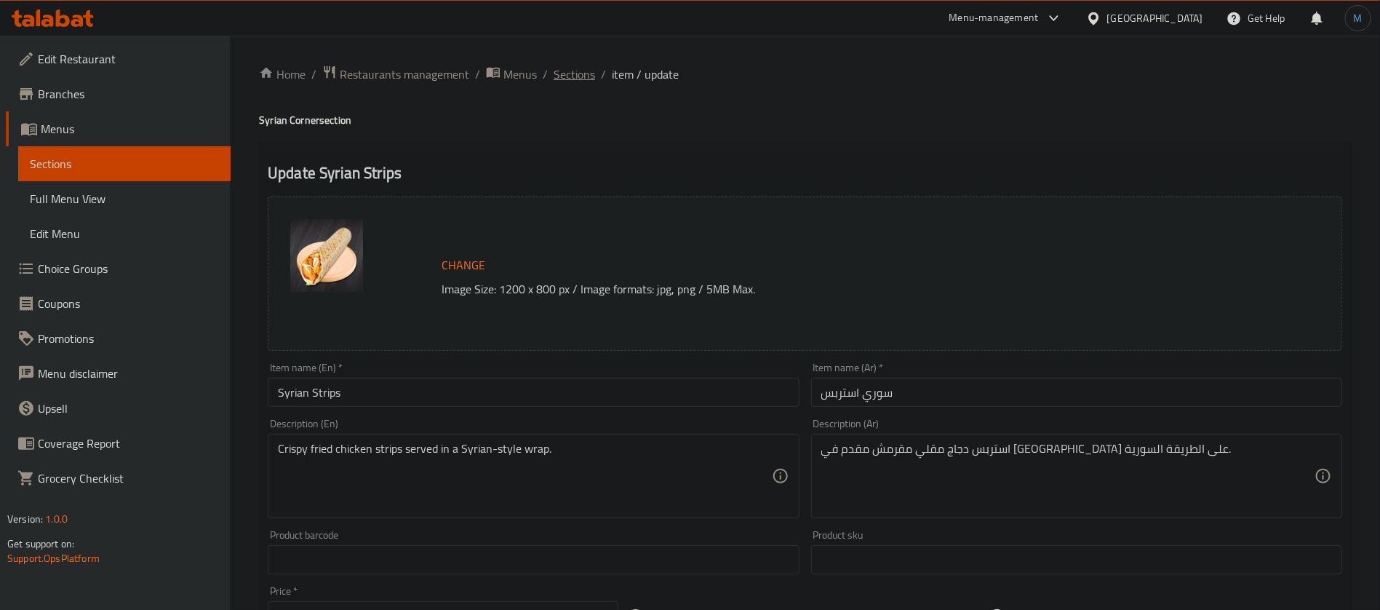
click at [555, 71] on span "Sections" at bounding box center [574, 73] width 41 height 17
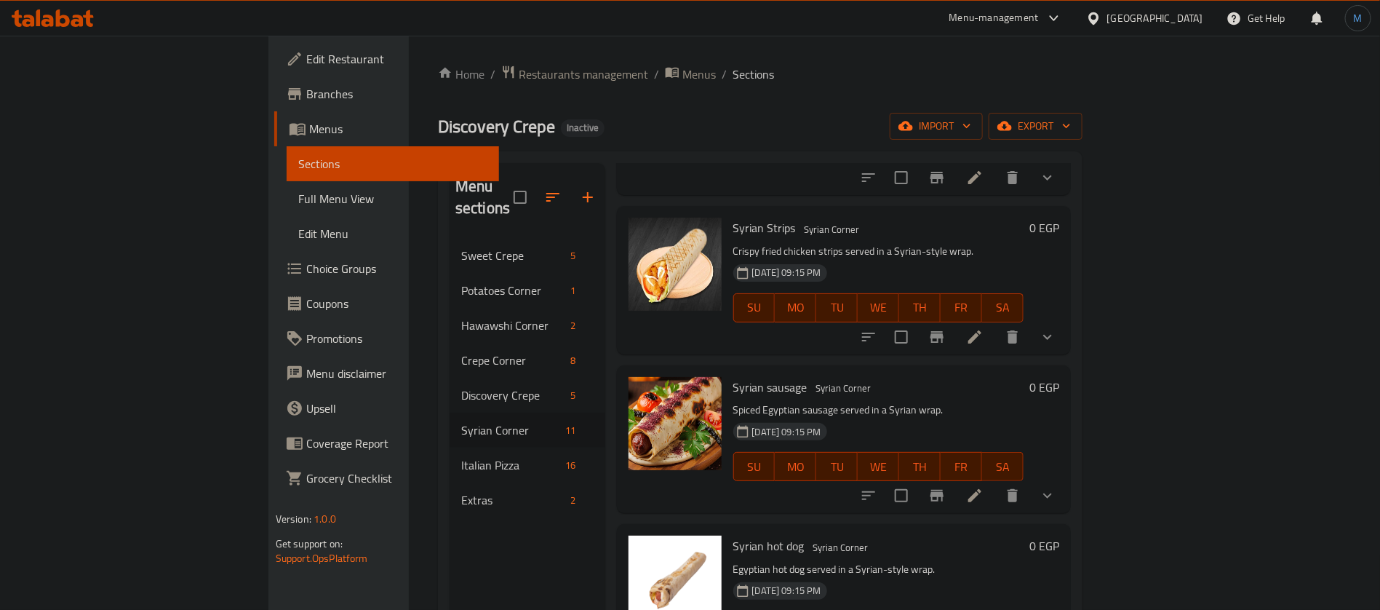
scroll to position [886, 0]
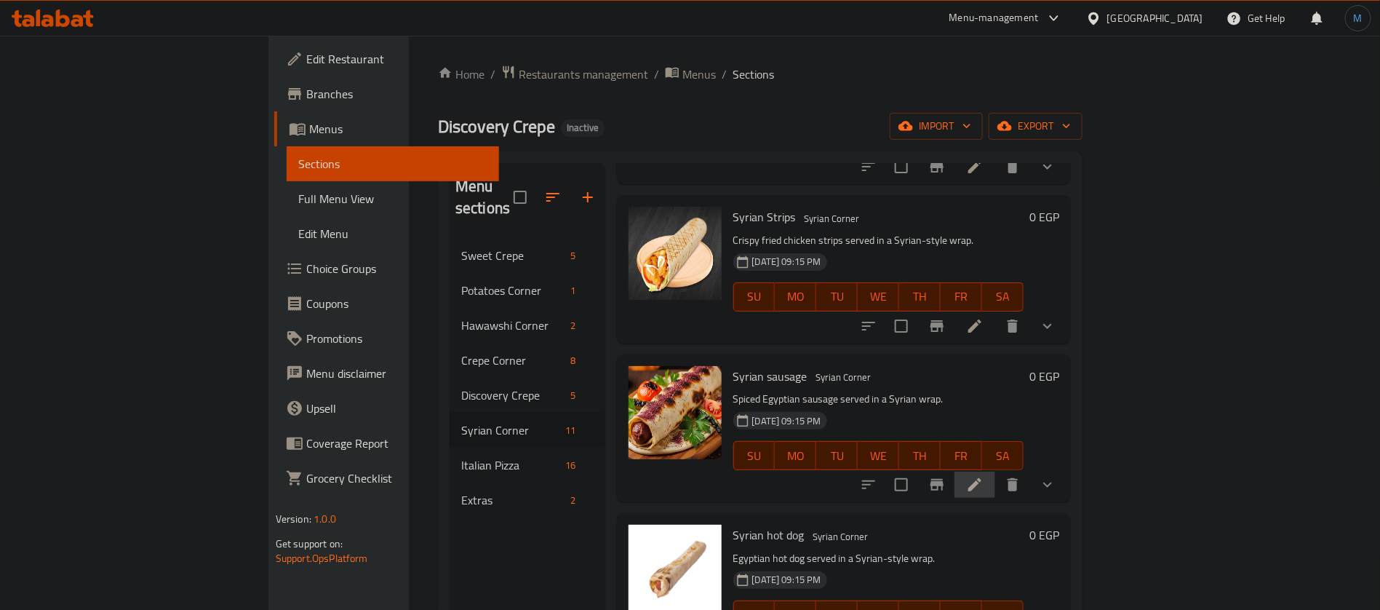
click at [995, 471] on li at bounding box center [974, 484] width 41 height 26
